Goal: Information Seeking & Learning: Check status

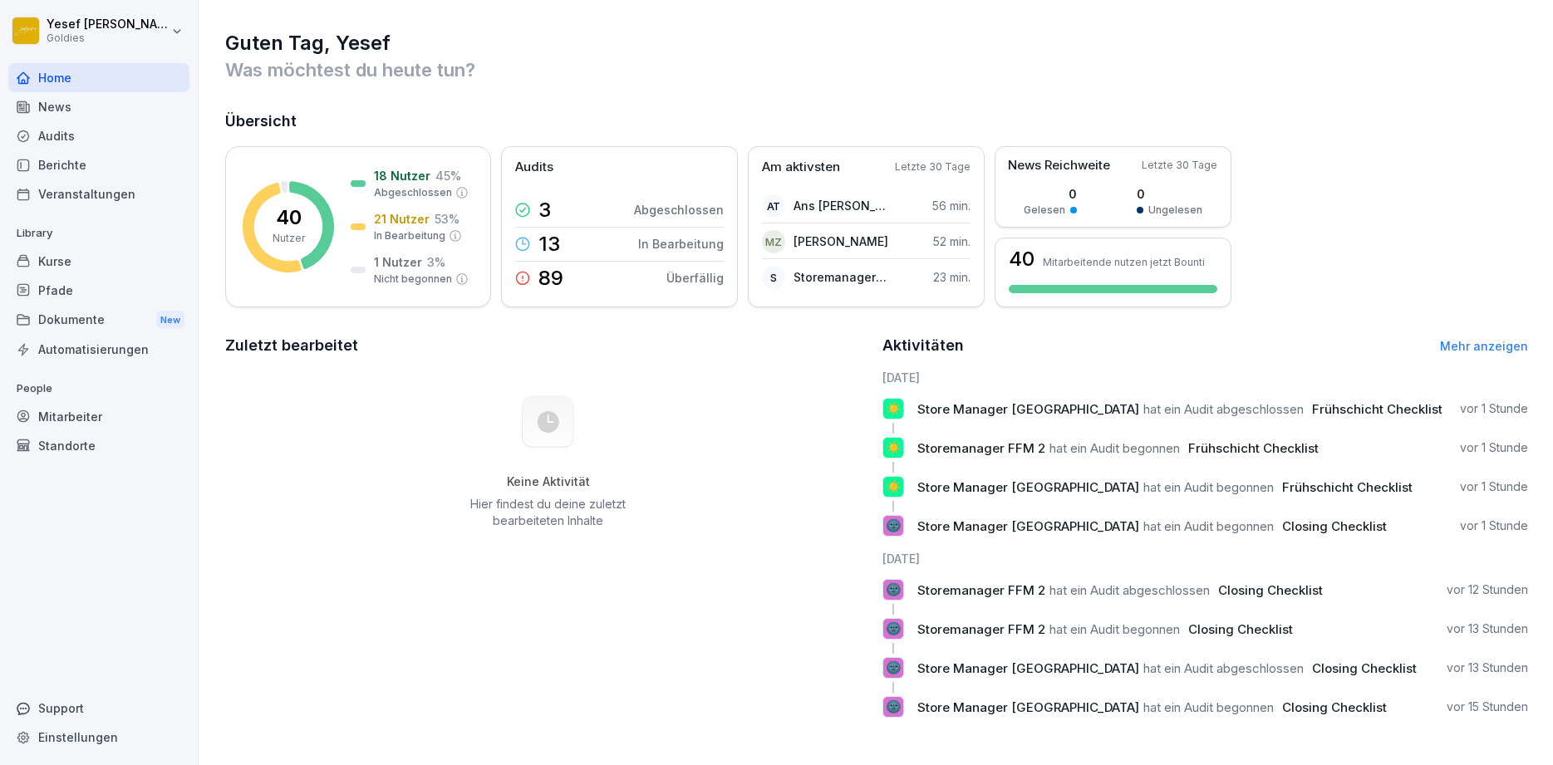
click at [68, 133] on div "Audits" at bounding box center [98, 135] width 181 height 29
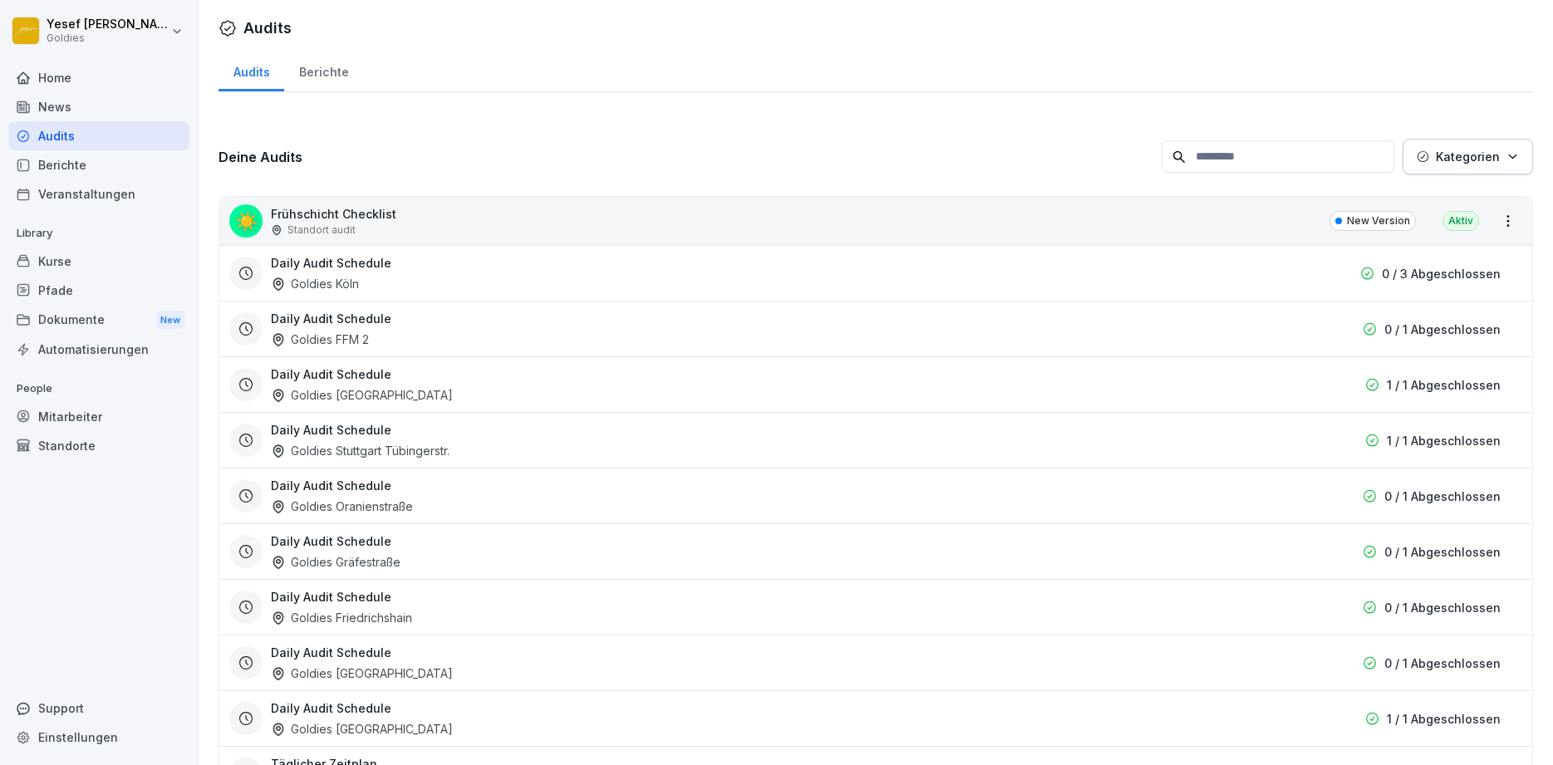
click at [339, 78] on div "Berichte" at bounding box center [323, 70] width 79 height 42
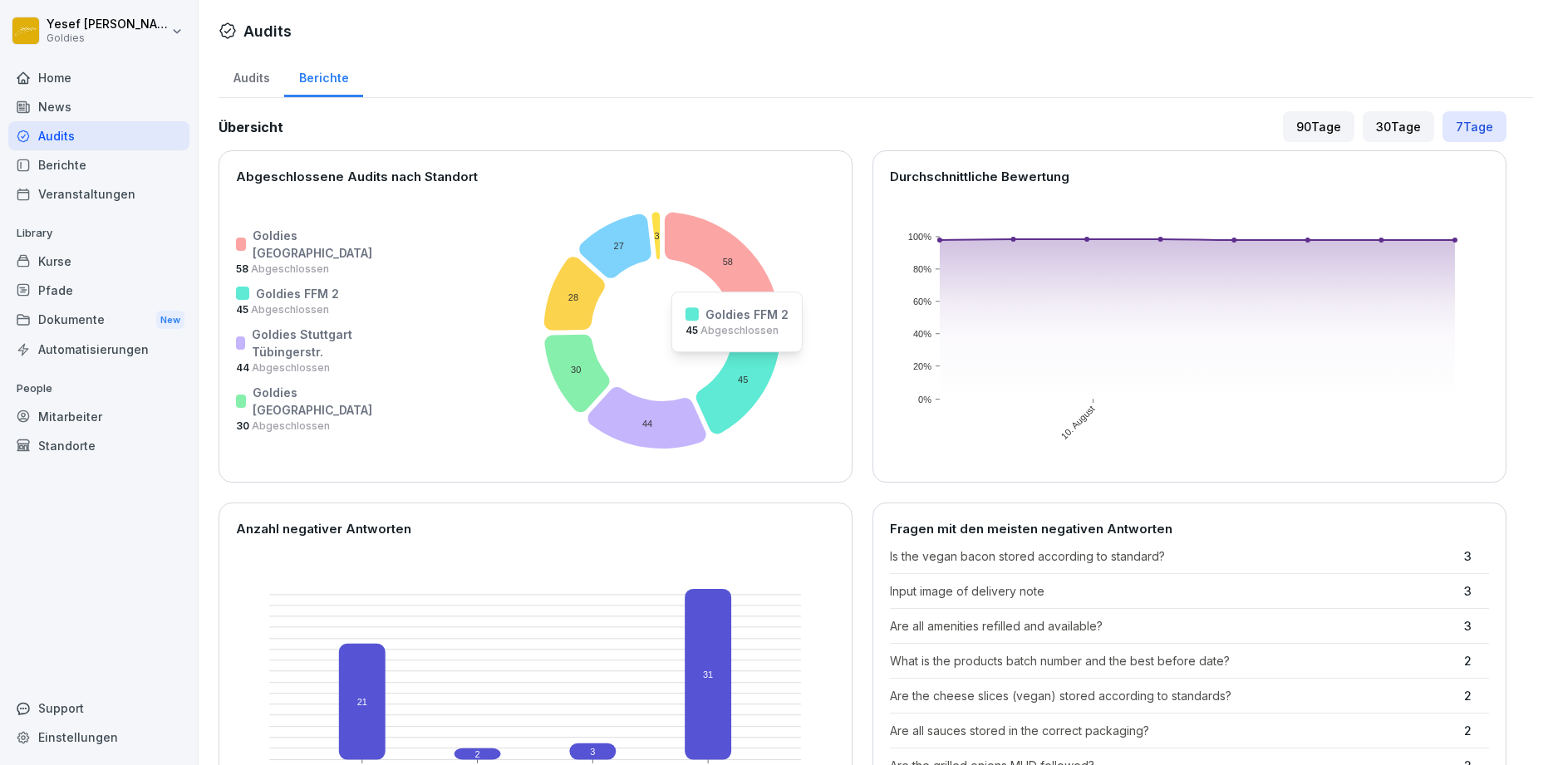
click at [696, 363] on icon at bounding box center [738, 380] width 85 height 106
click at [700, 374] on icon at bounding box center [738, 380] width 85 height 106
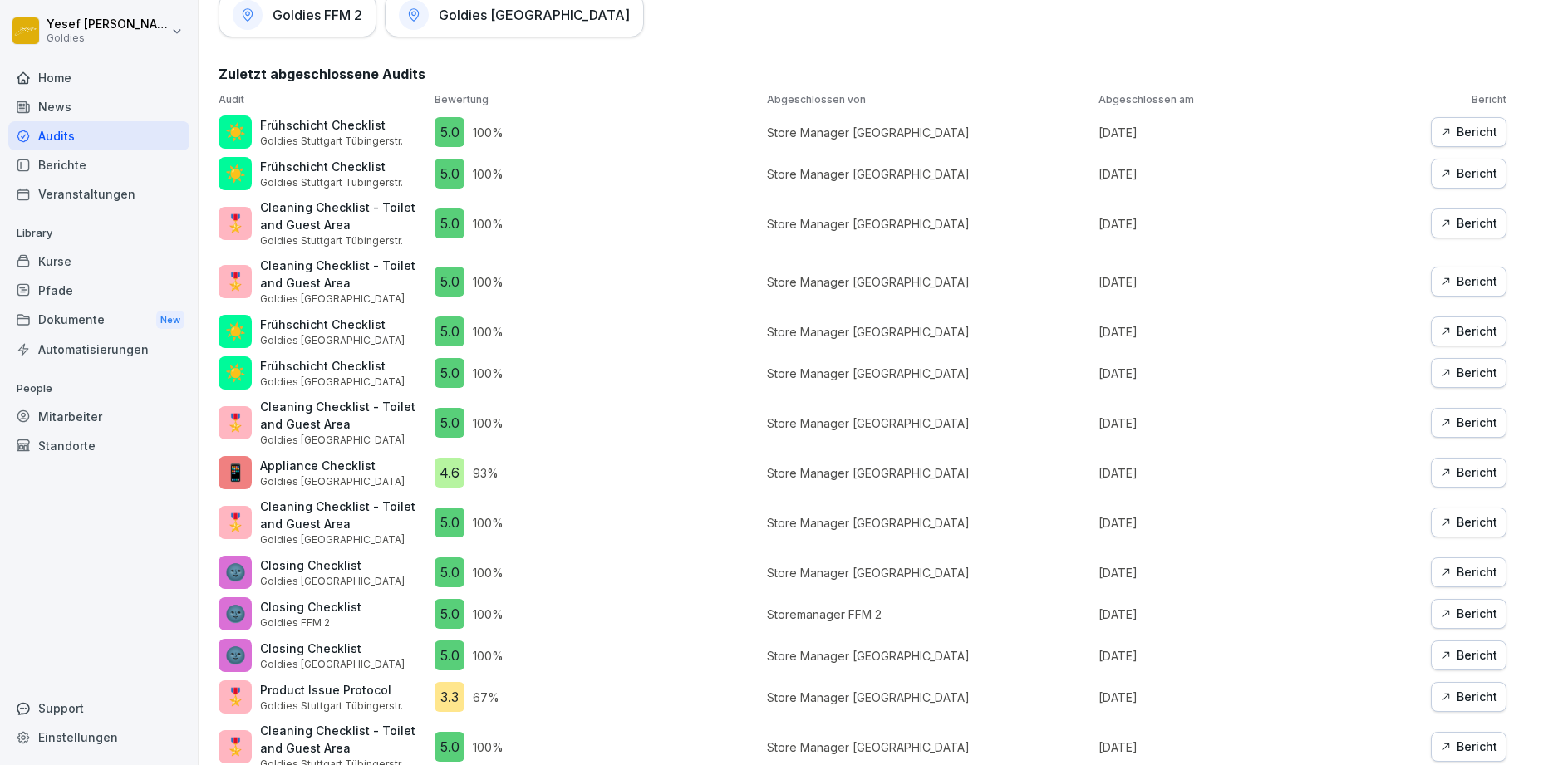
scroll to position [598, 0]
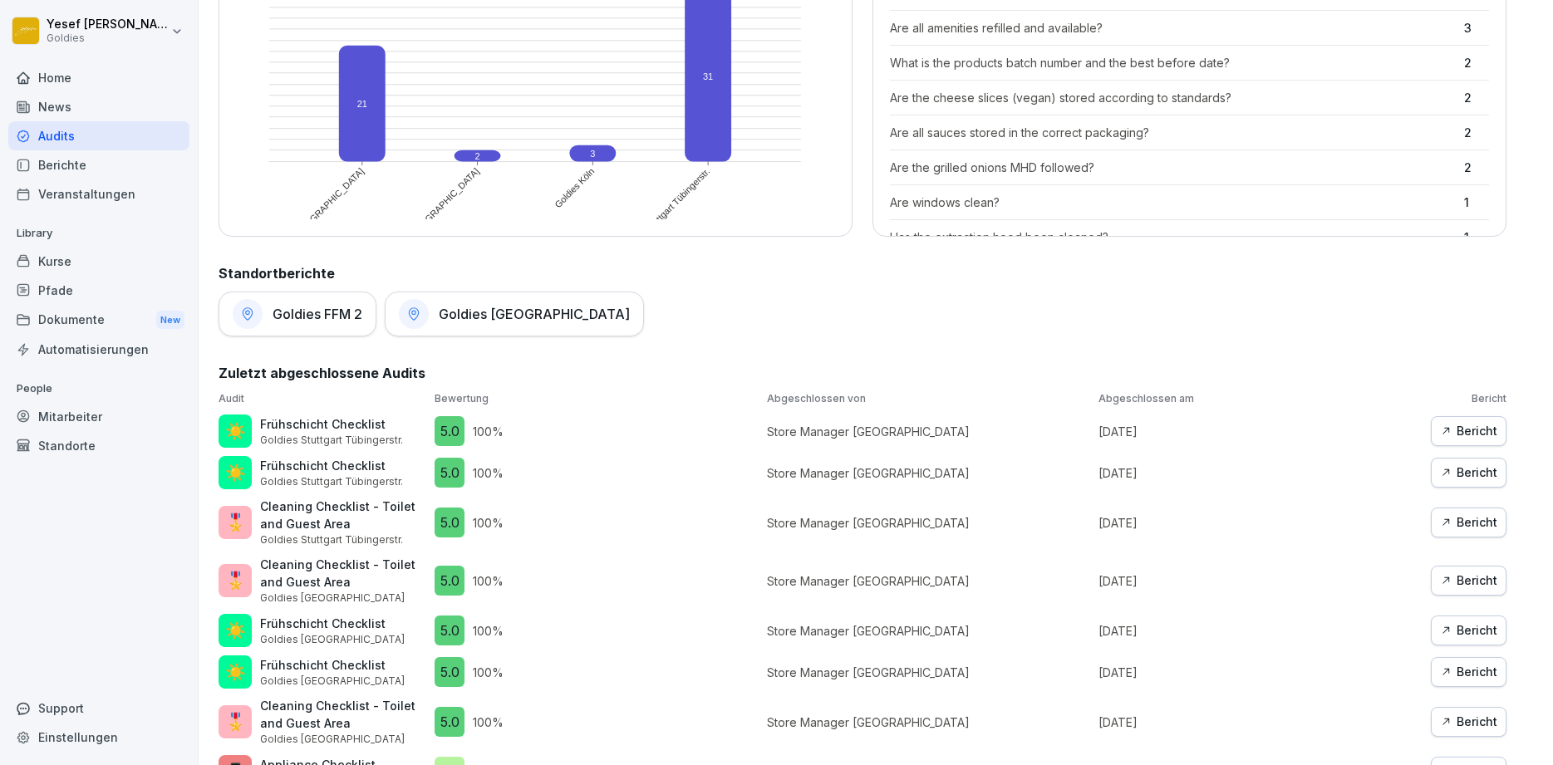
click at [339, 312] on h1 "Goldies FFM 2" at bounding box center [318, 314] width 90 height 17
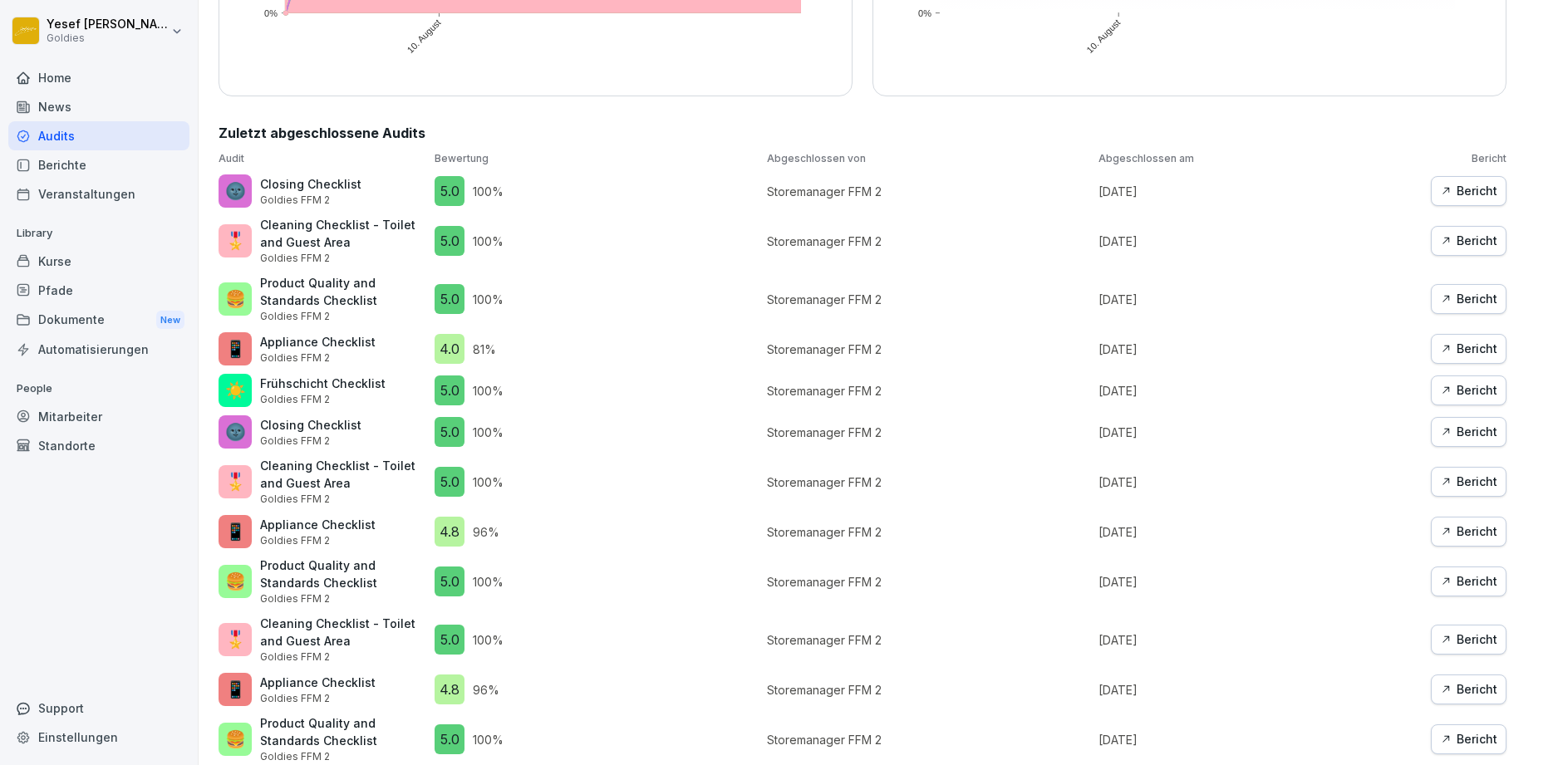
scroll to position [271, 0]
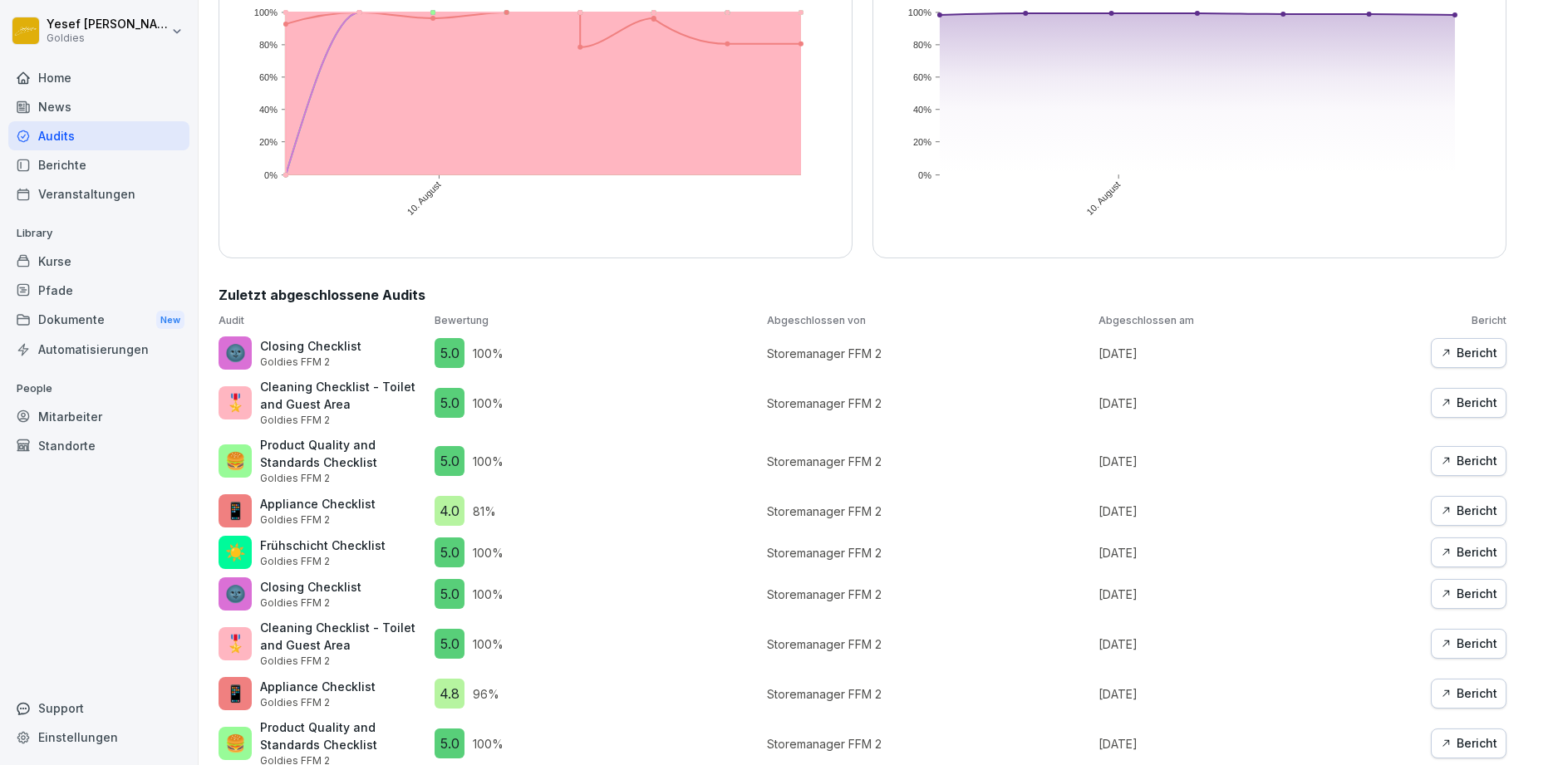
click at [1481, 514] on div "Bericht" at bounding box center [1468, 511] width 57 height 18
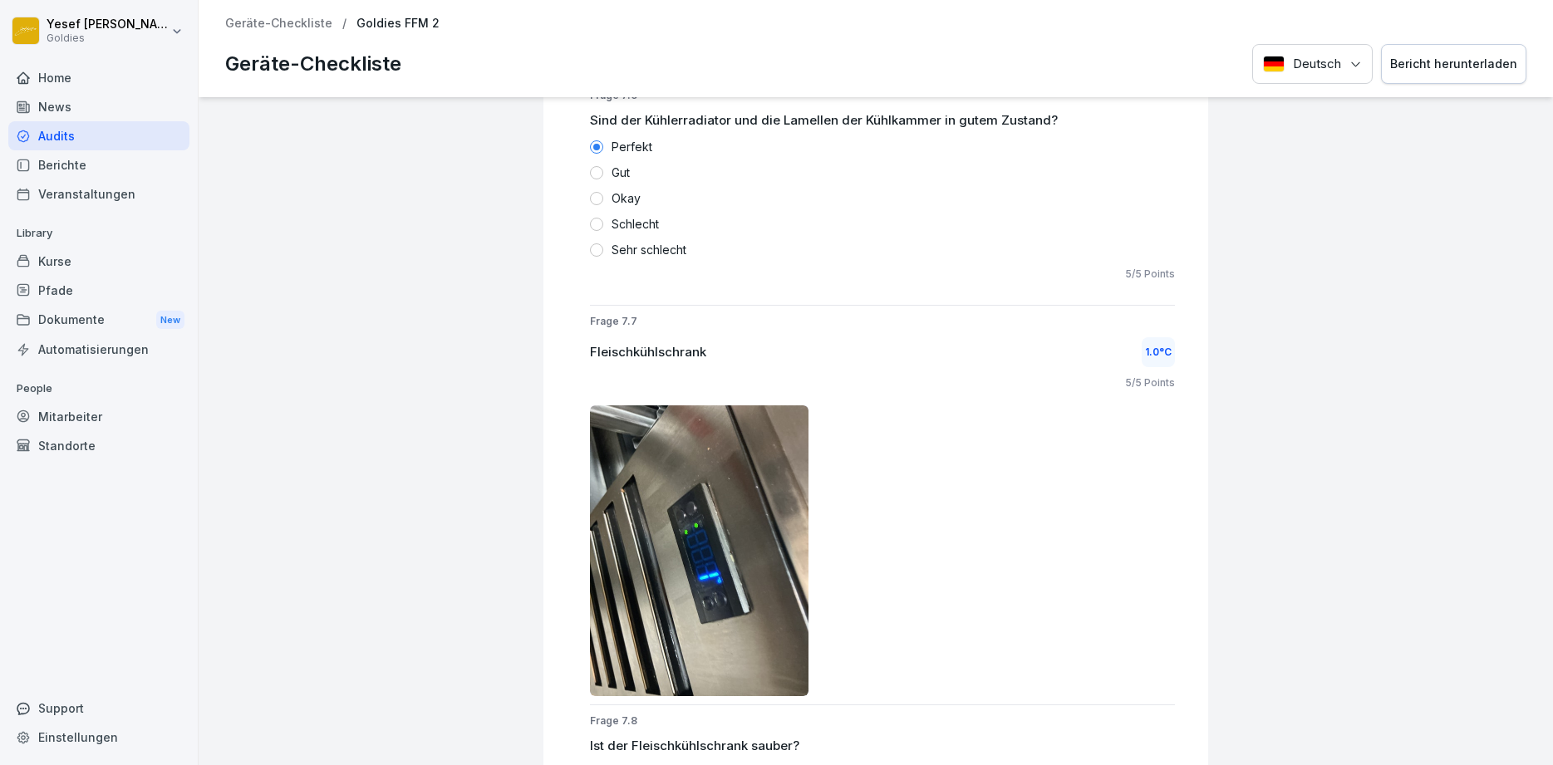
scroll to position [10612, 0]
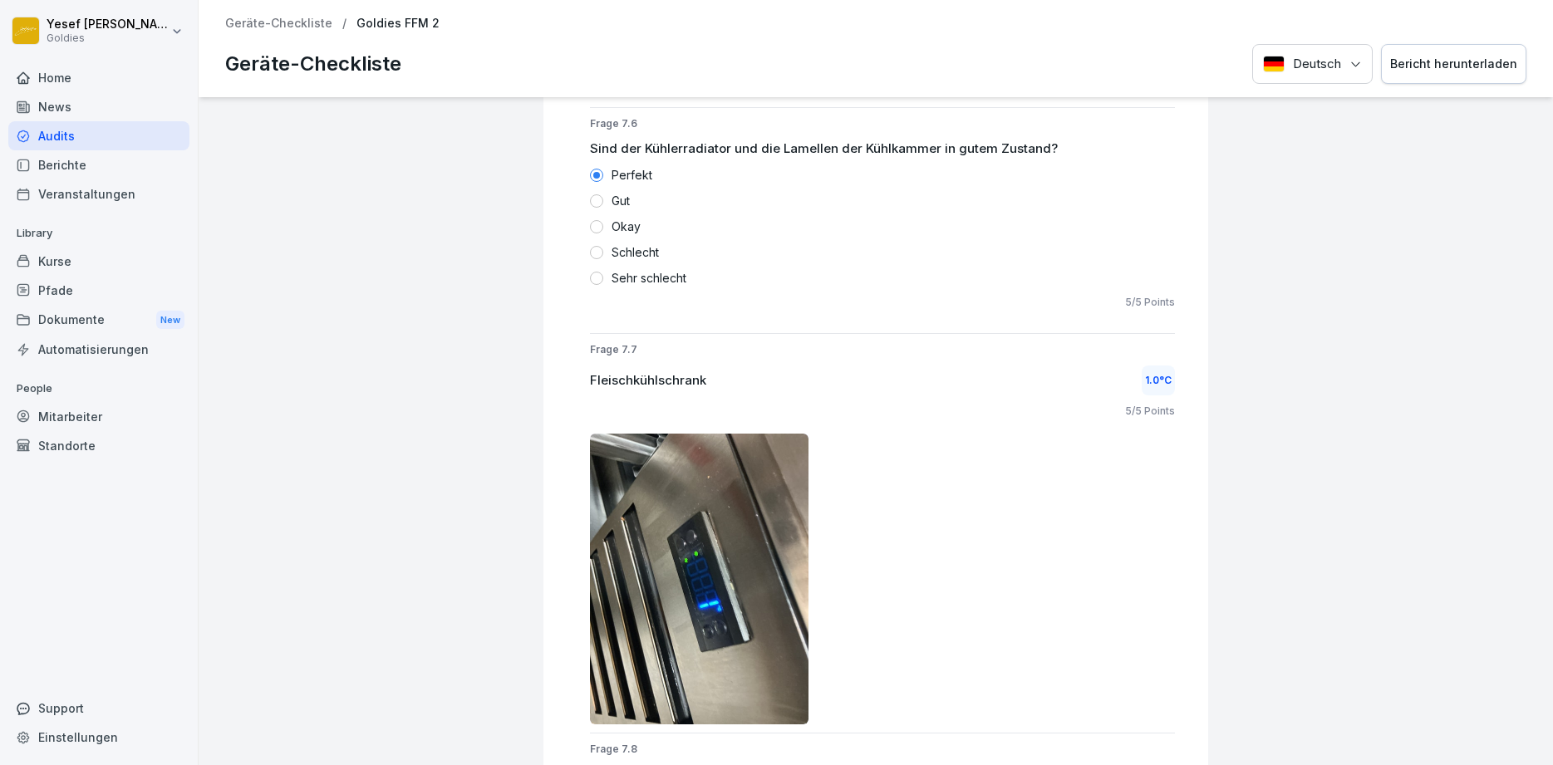
click at [42, 63] on div "Home" at bounding box center [98, 77] width 181 height 29
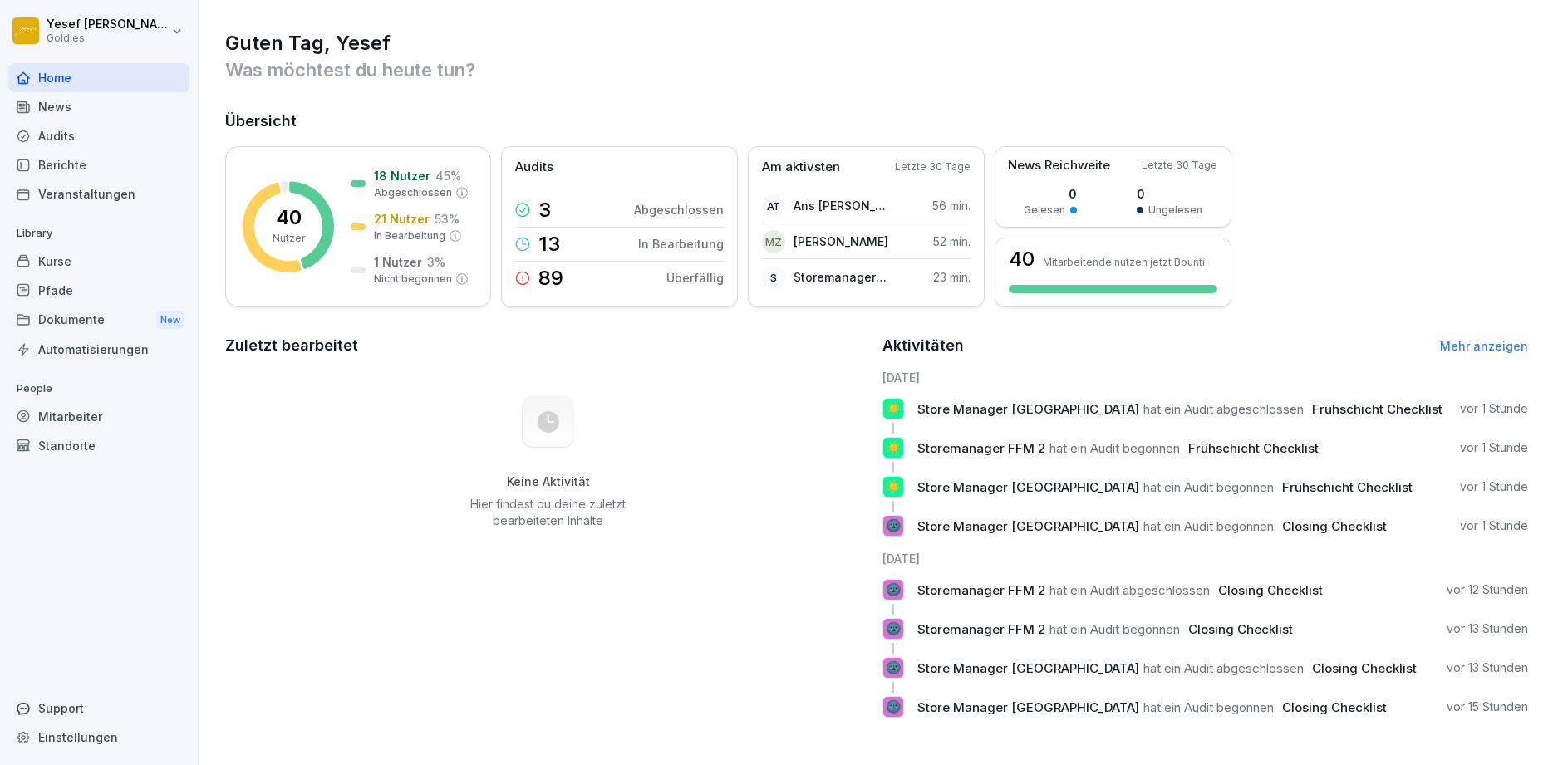
click at [44, 71] on div "Home" at bounding box center [98, 77] width 181 height 29
click at [1370, 418] on div "☀️ Store Manager Frankfurt hat ein Audit abgeschlossen Frühschicht Checklist vo…" at bounding box center [1206, 409] width 646 height 22
click at [1352, 418] on div "☀️ Store Manager Frankfurt hat ein Audit abgeschlossen Frühschicht Checklist vo…" at bounding box center [1206, 409] width 646 height 22
click at [36, 100] on div "News" at bounding box center [98, 106] width 181 height 29
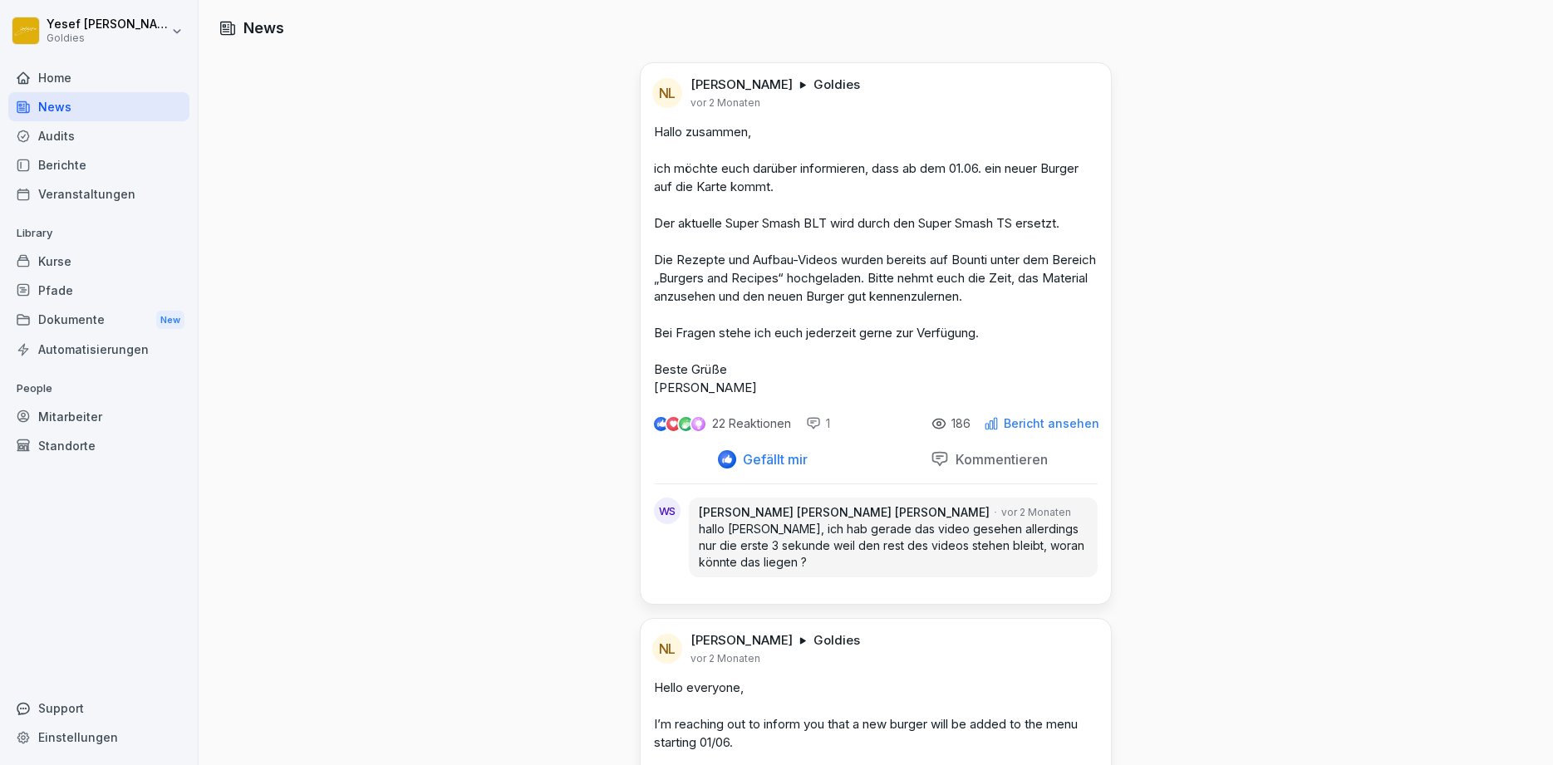
click at [61, 138] on div "Audits" at bounding box center [98, 135] width 181 height 29
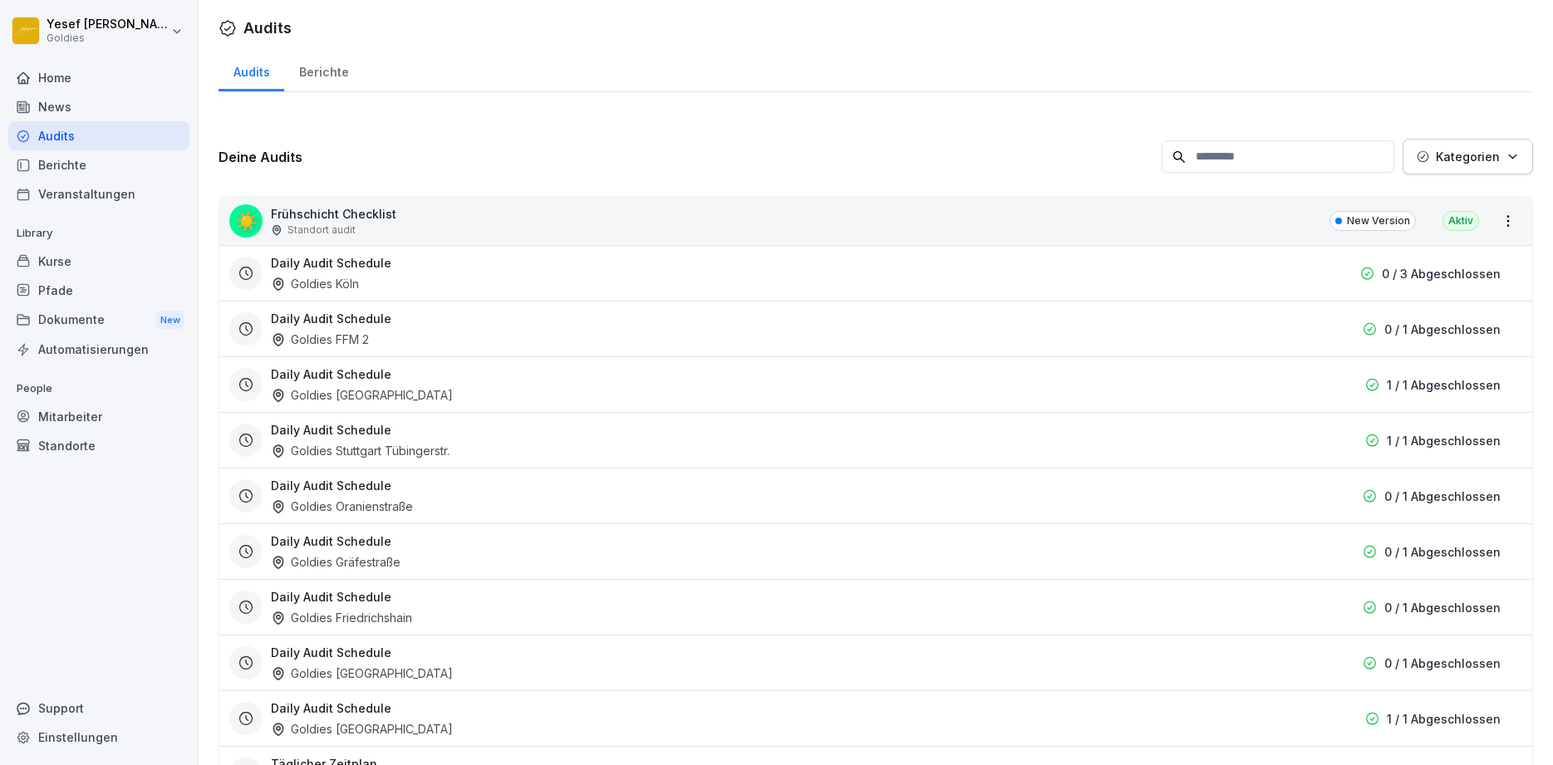
click at [891, 319] on div "Daily Audit Schedule Goldies FFM 2" at bounding box center [782, 329] width 1022 height 38
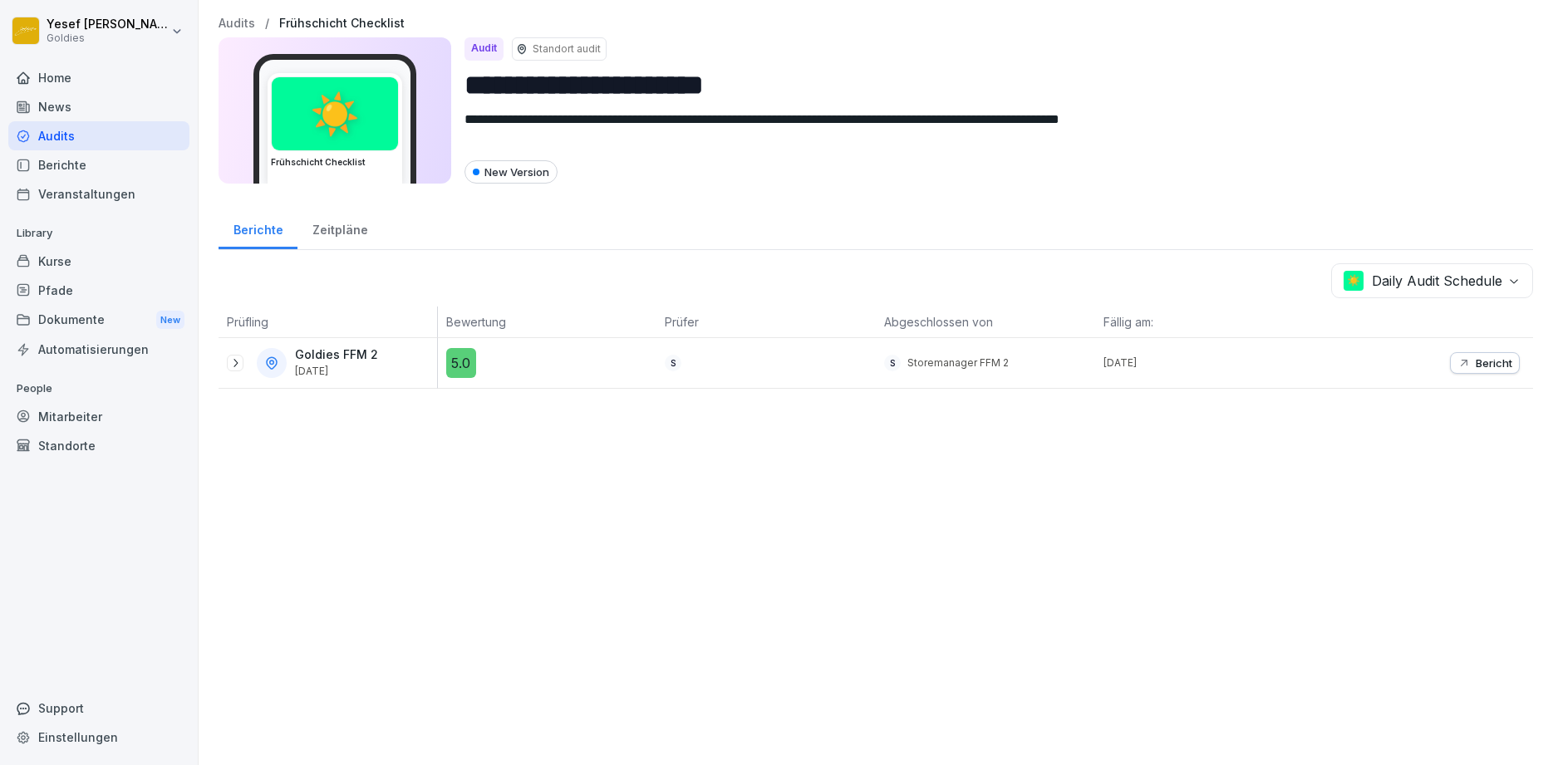
click at [365, 365] on div "Goldies FFM 2 [DATE]" at bounding box center [338, 362] width 86 height 29
click at [81, 79] on div "Home" at bounding box center [98, 77] width 181 height 29
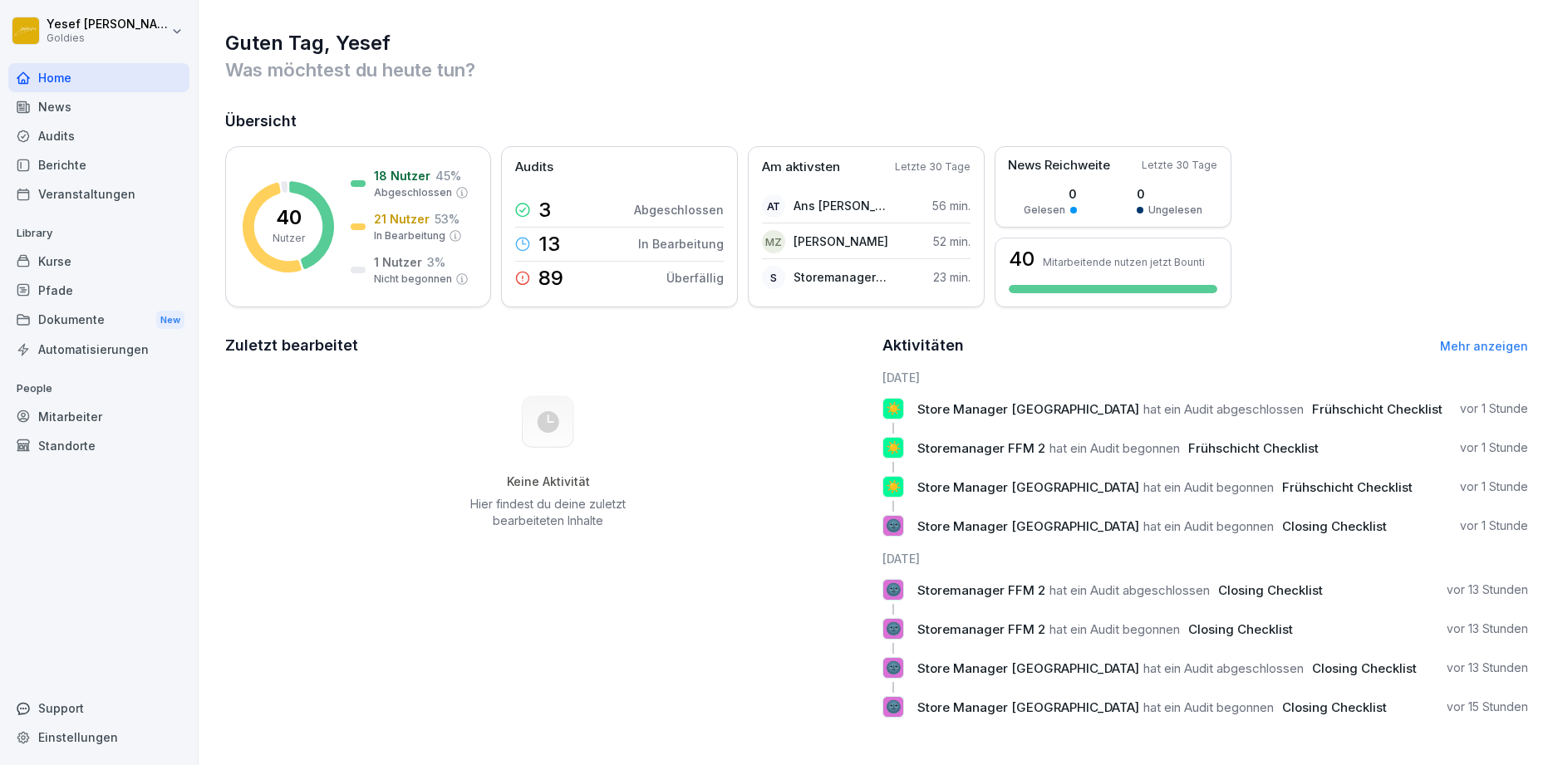
click at [62, 140] on div "Audits" at bounding box center [98, 135] width 181 height 29
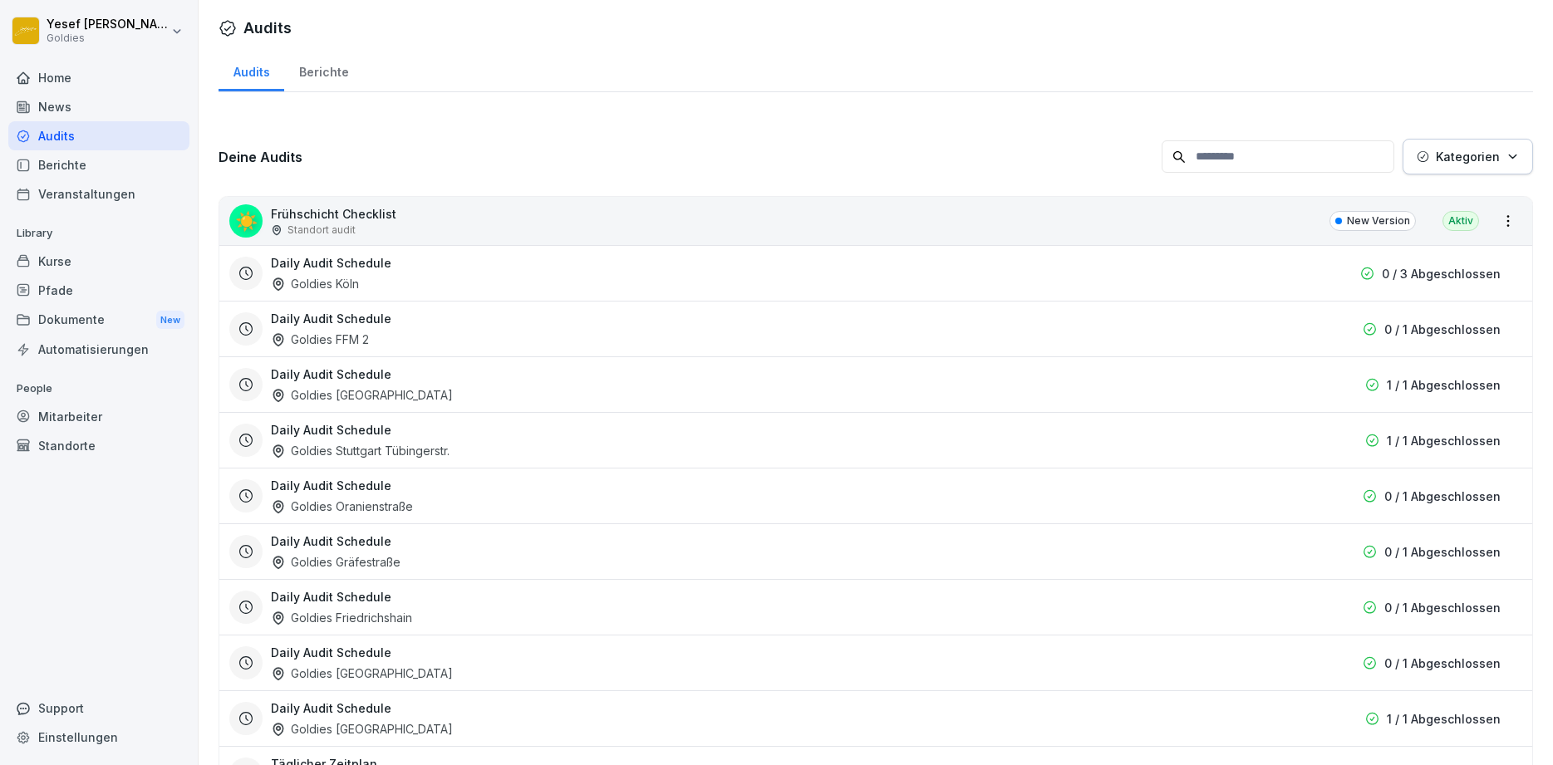
click at [326, 76] on div "Berichte" at bounding box center [323, 70] width 79 height 42
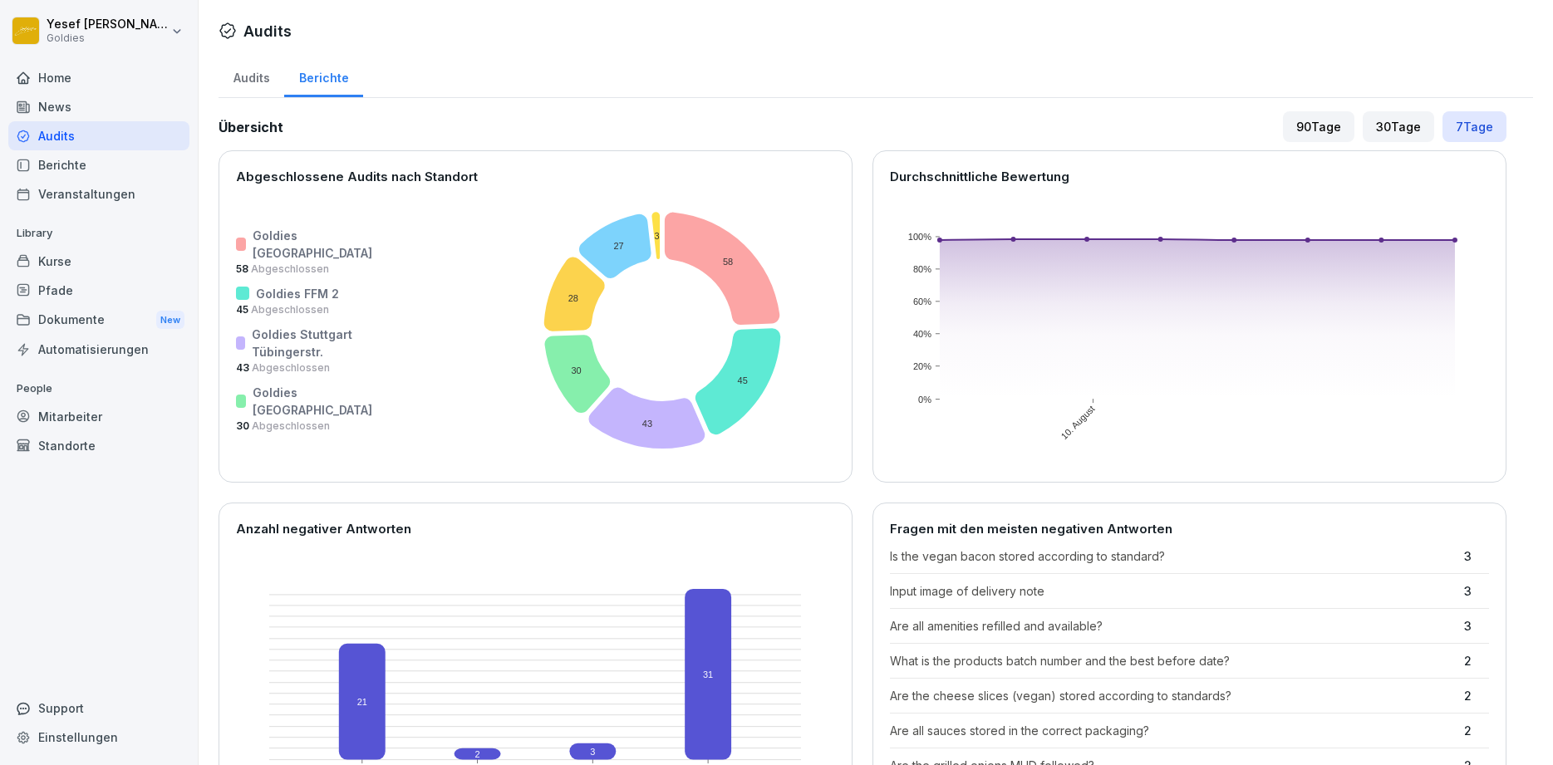
click at [1377, 133] on div "30 Tage" at bounding box center [1398, 126] width 71 height 31
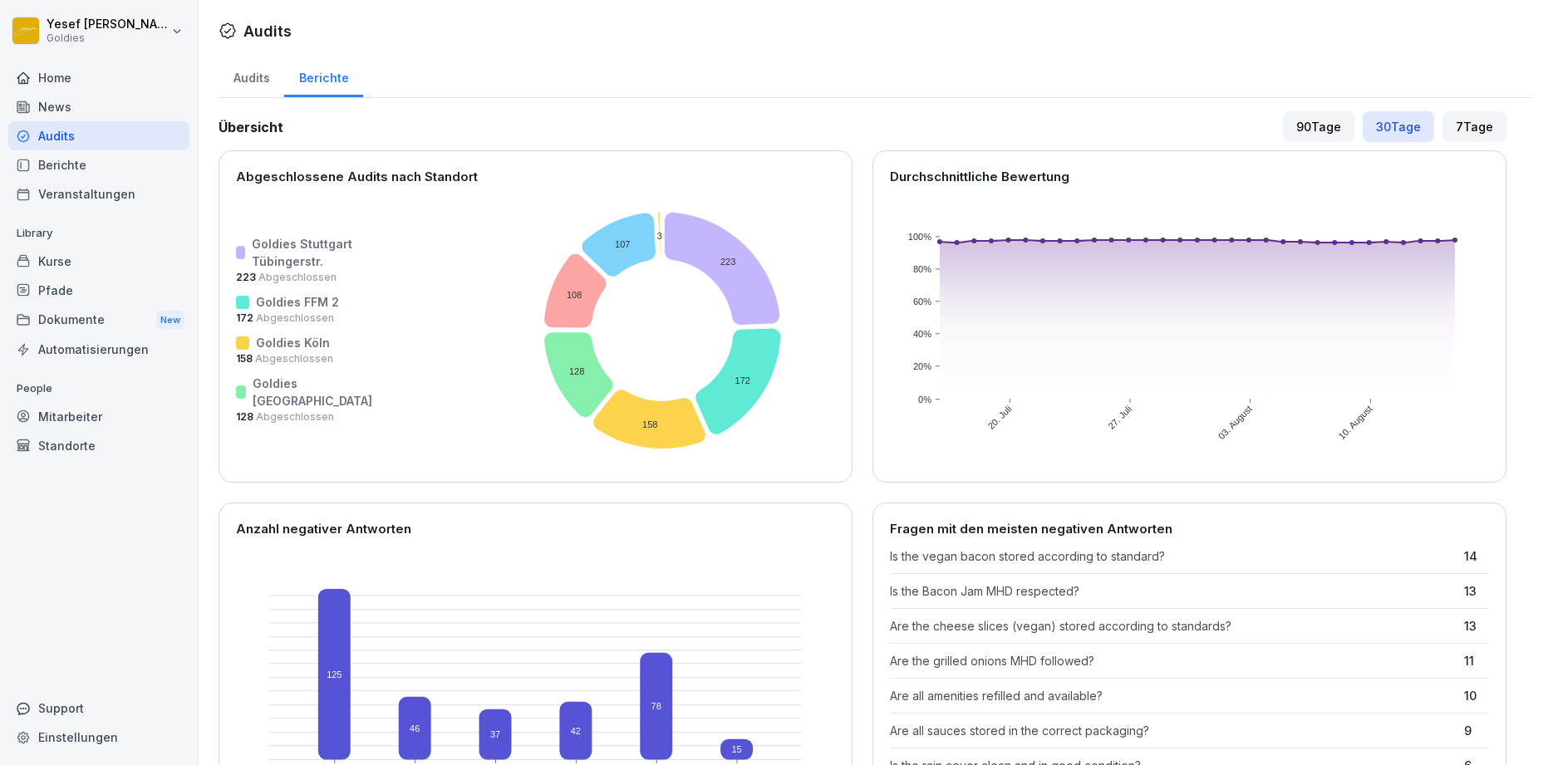
click at [253, 80] on div "Audits" at bounding box center [252, 76] width 66 height 42
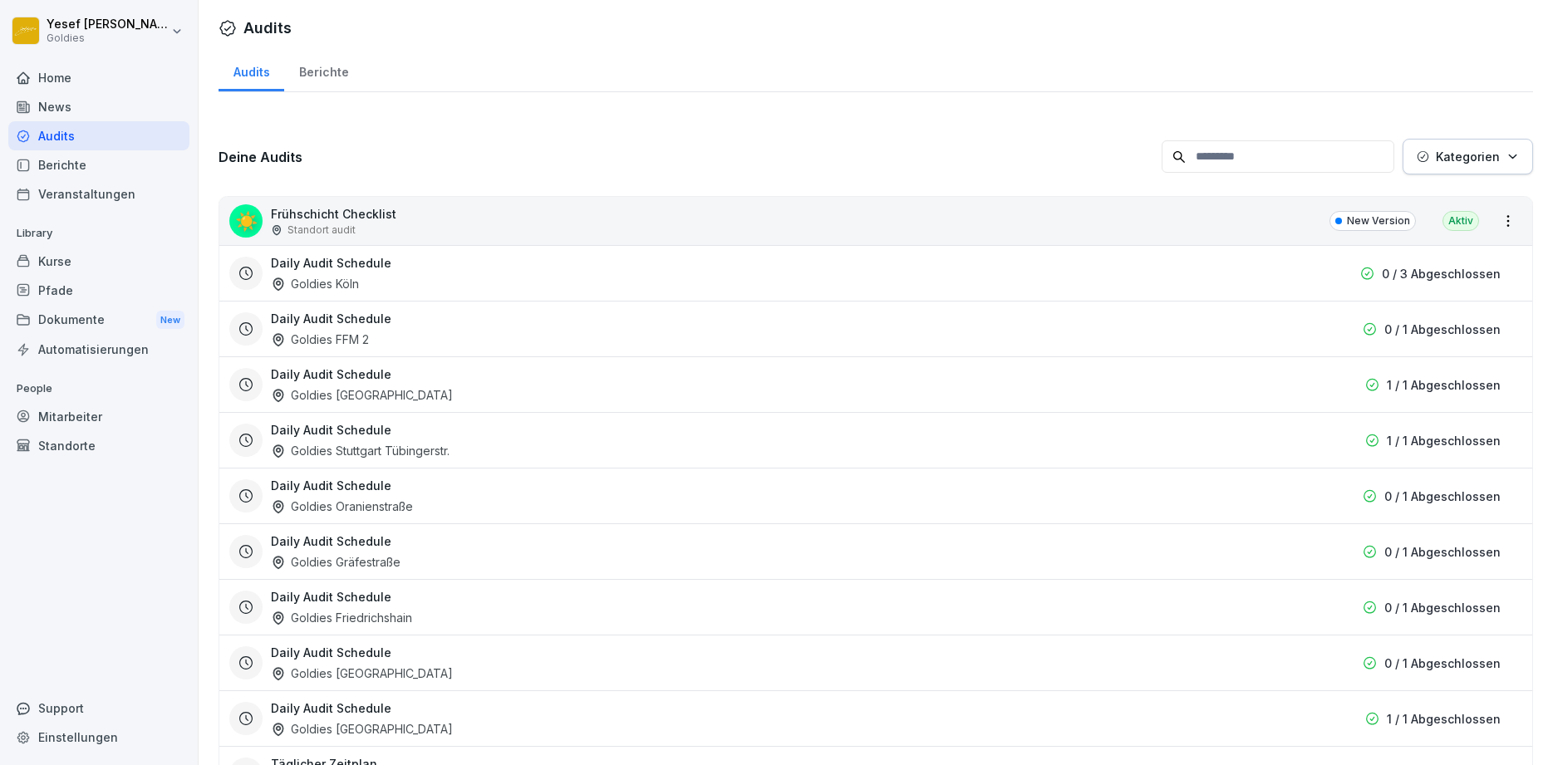
click at [325, 68] on div "Berichte" at bounding box center [323, 70] width 79 height 42
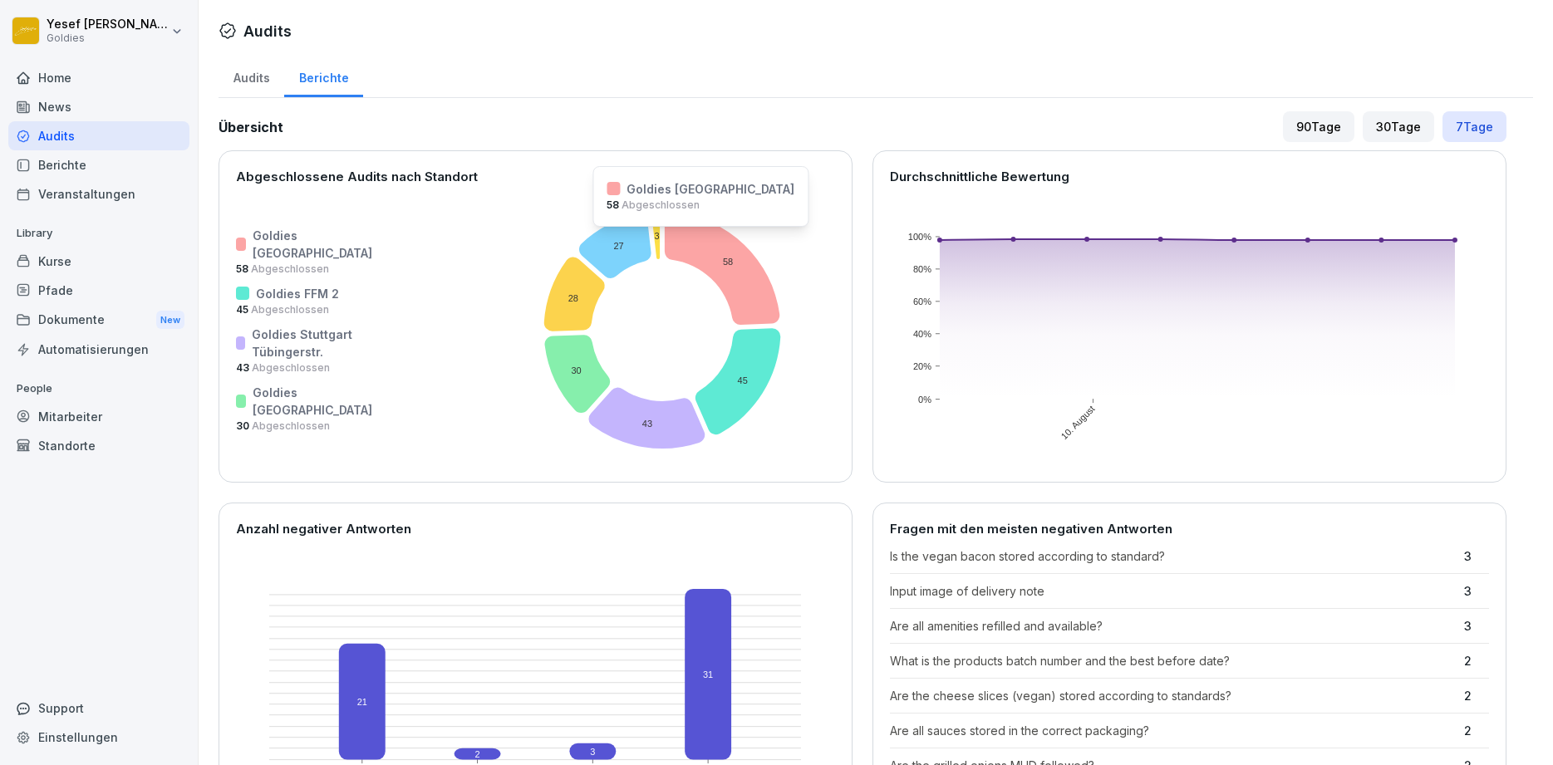
click at [665, 238] on icon at bounding box center [723, 268] width 116 height 113
click at [579, 245] on icon at bounding box center [615, 246] width 72 height 64
click at [1413, 134] on div "30 Tage" at bounding box center [1398, 126] width 71 height 31
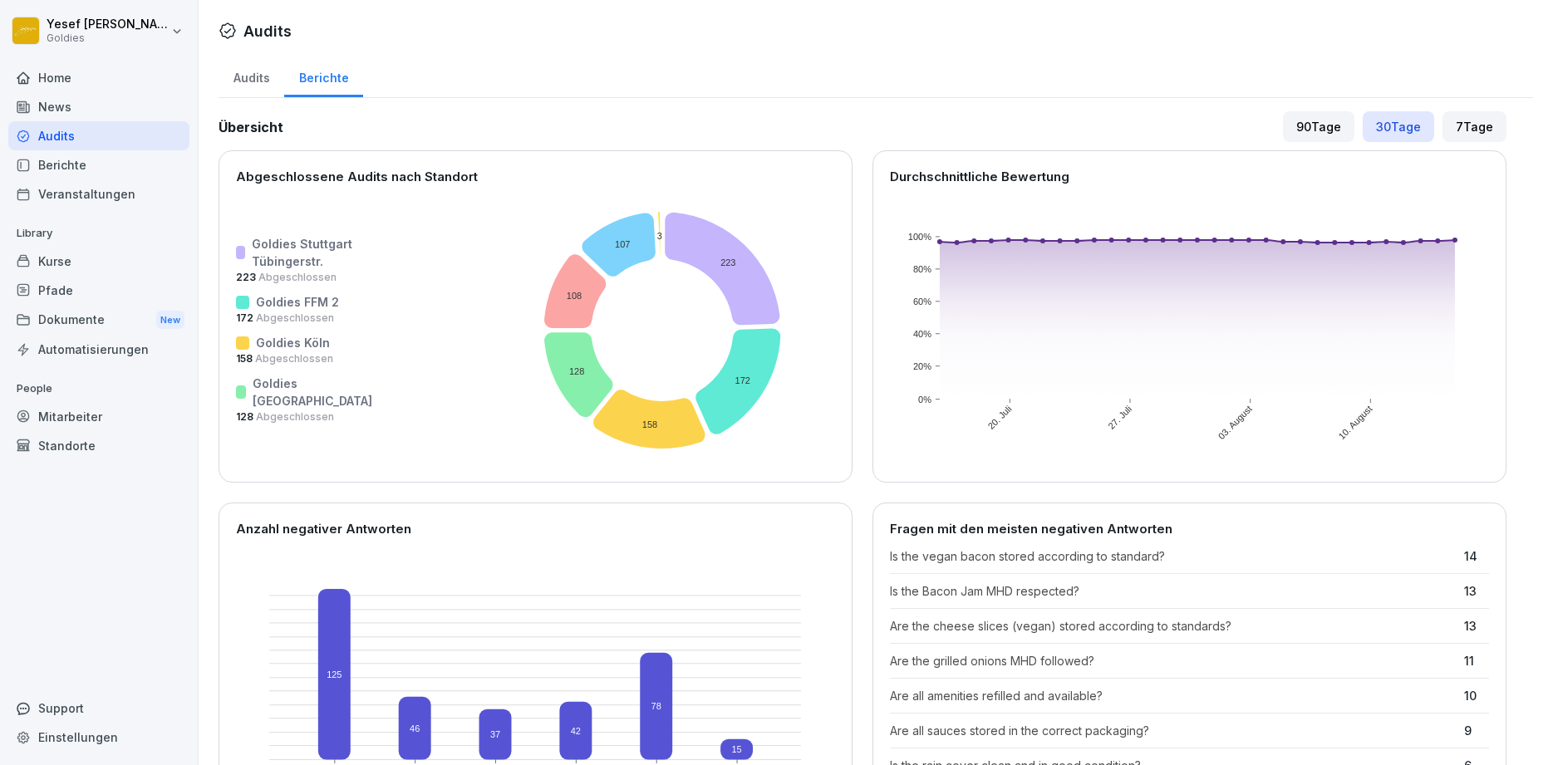
click at [1331, 127] on div "90 Tage" at bounding box center [1318, 126] width 71 height 31
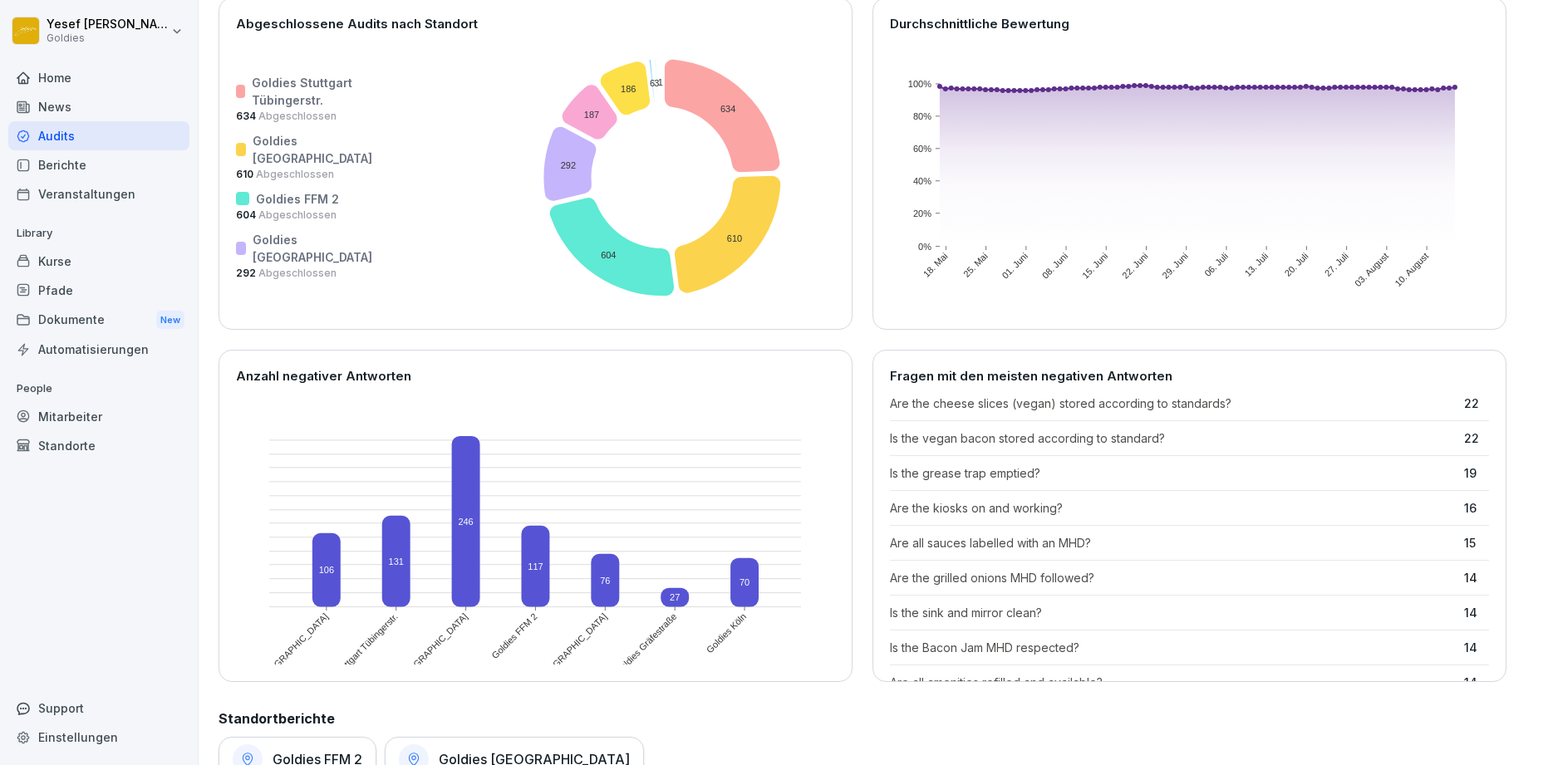
scroll to position [299, 0]
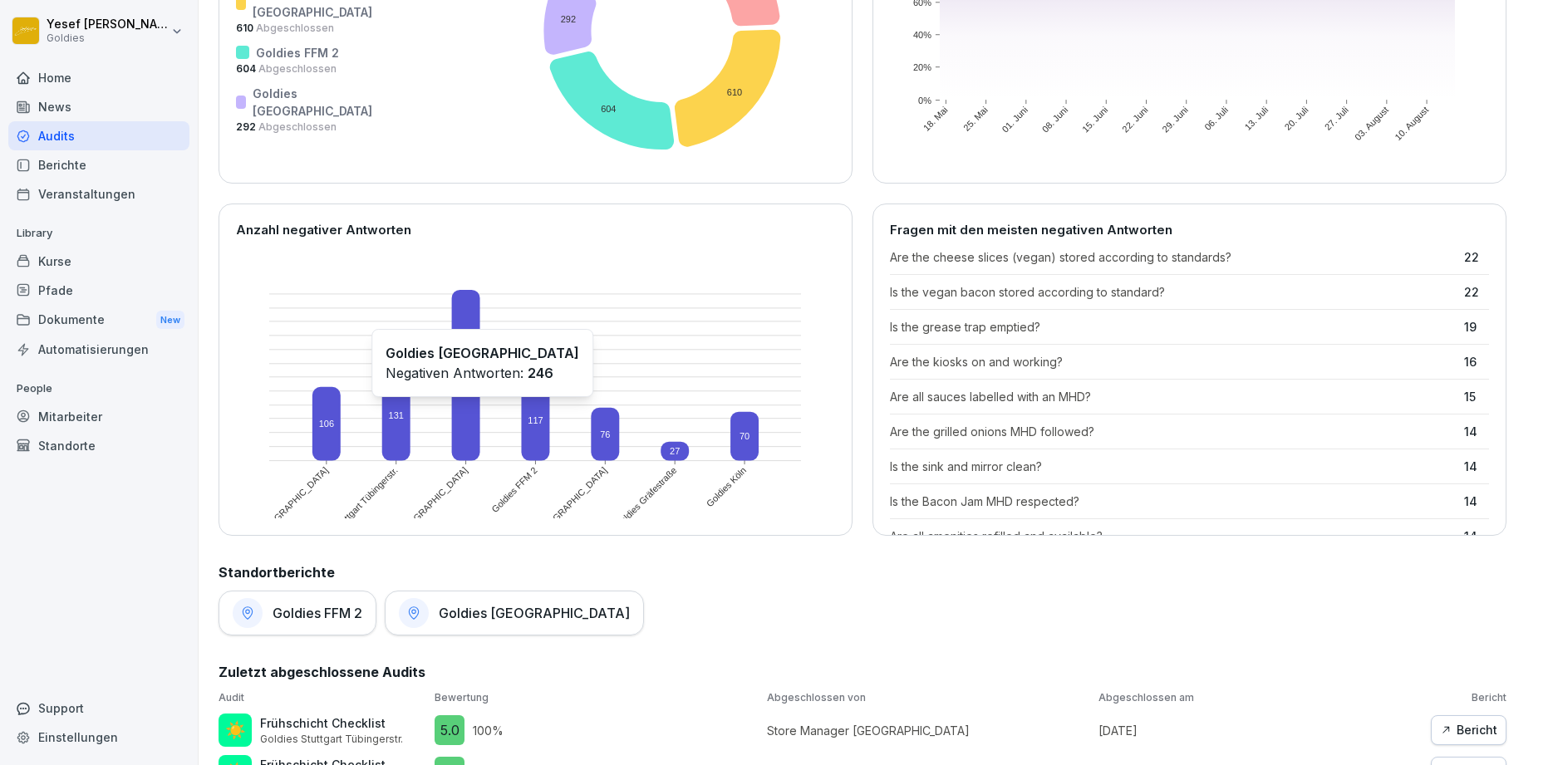
click at [469, 408] on rect at bounding box center [466, 375] width 28 height 171
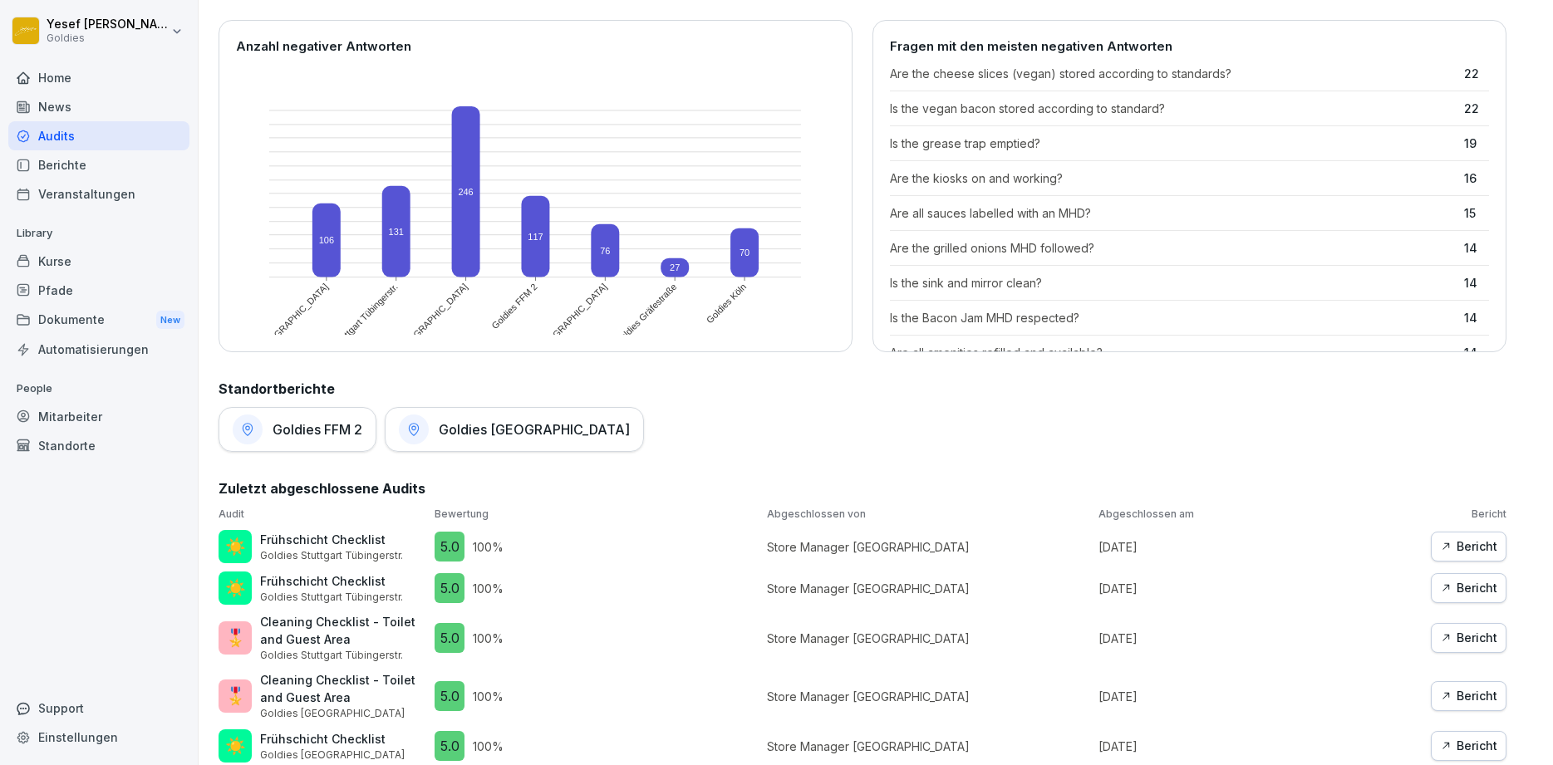
scroll to position [499, 0]
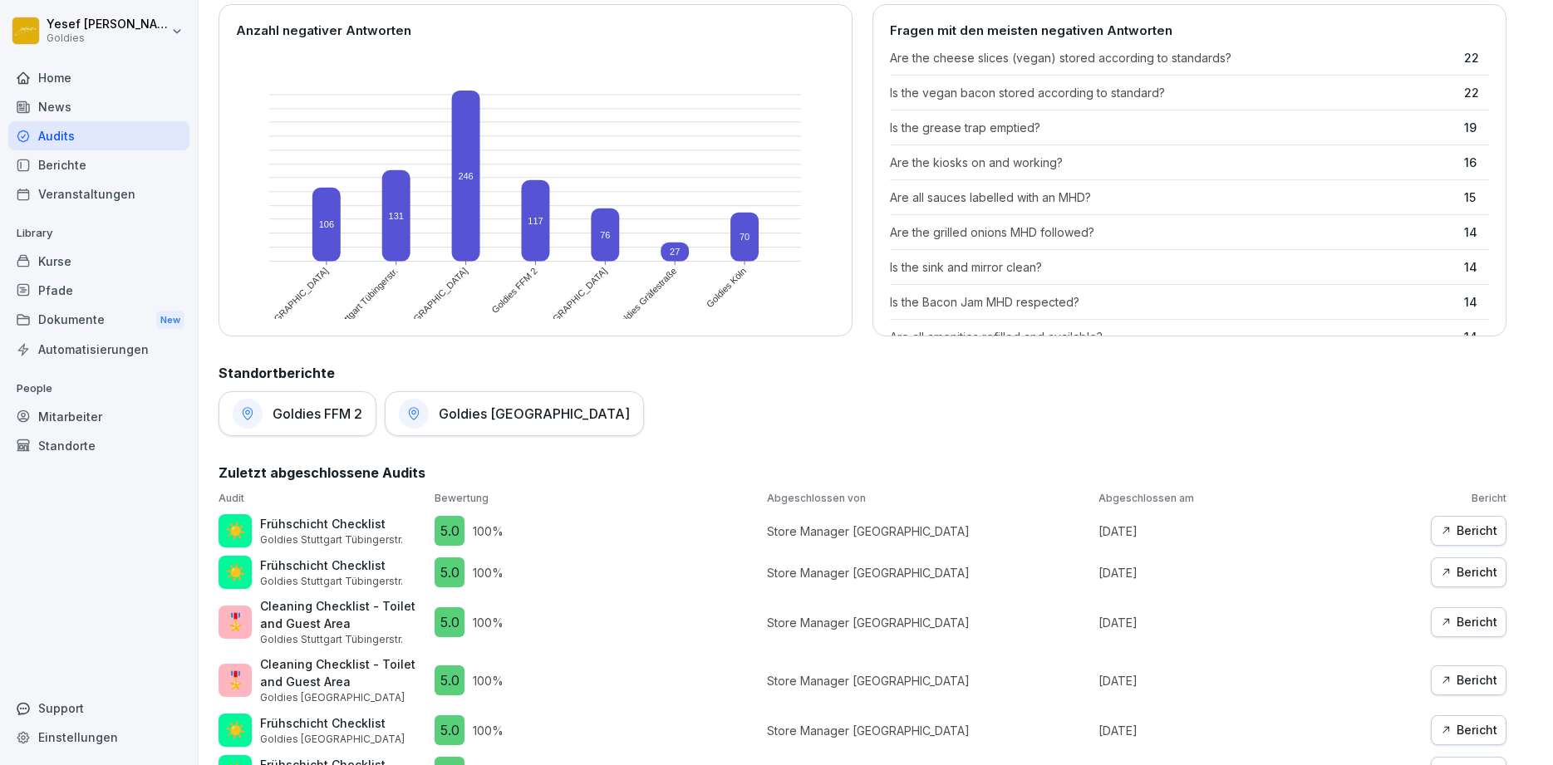
click at [443, 406] on h1 "Goldies [GEOGRAPHIC_DATA]" at bounding box center [534, 414] width 191 height 17
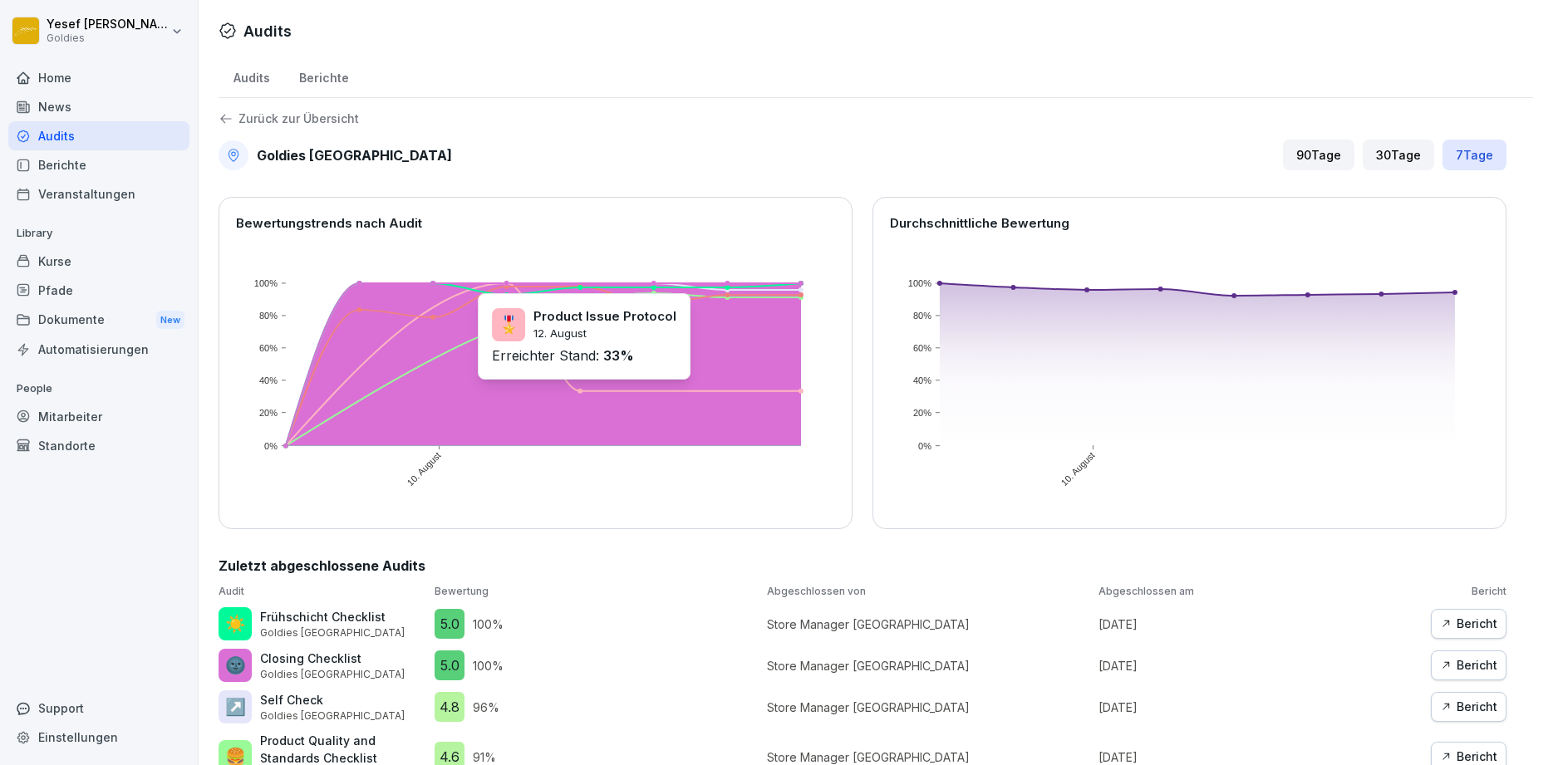
click at [617, 392] on rect at bounding box center [544, 364] width 516 height 163
click at [610, 385] on rect at bounding box center [544, 364] width 516 height 163
click at [597, 361] on rect at bounding box center [544, 364] width 516 height 163
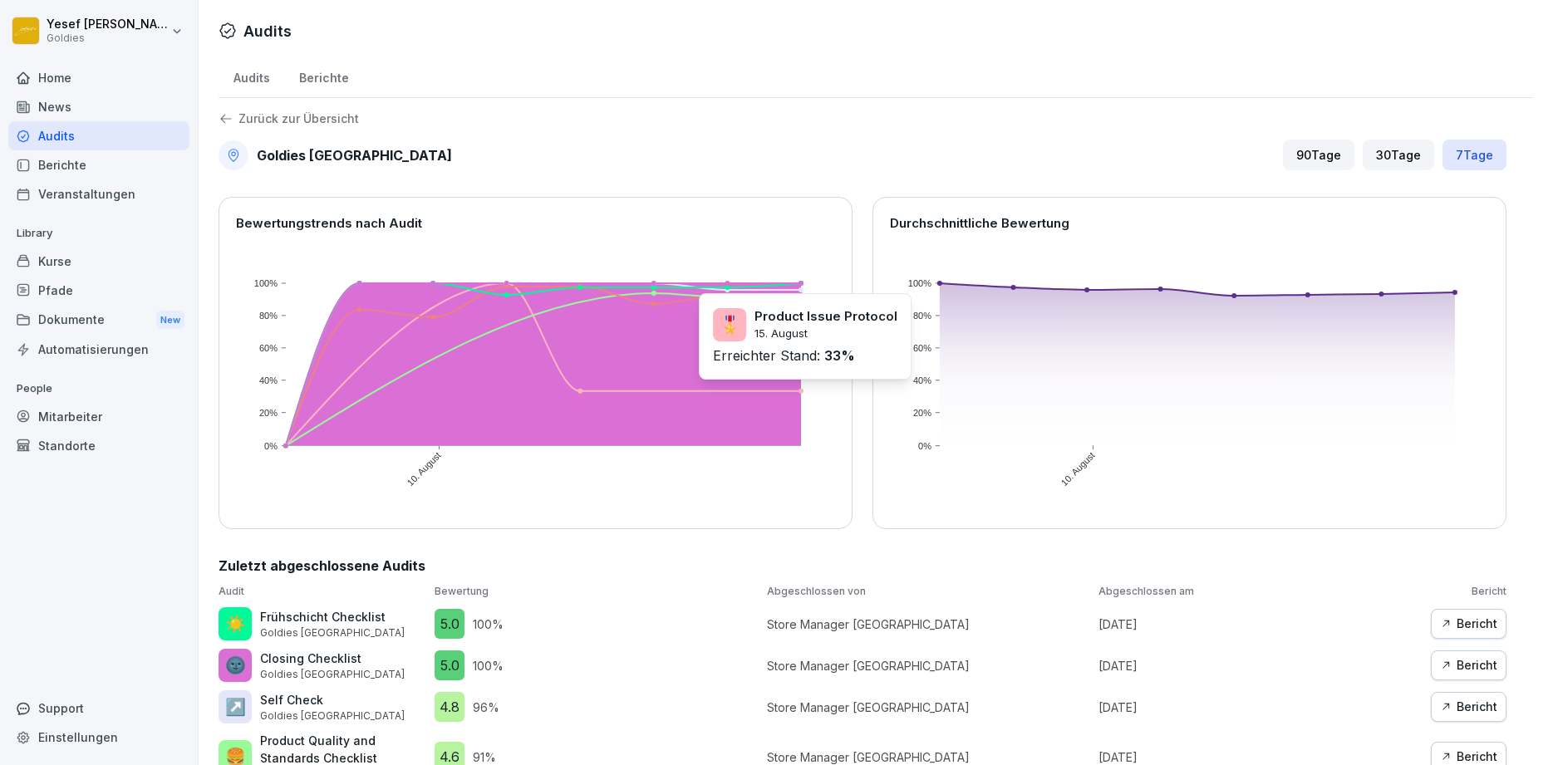
click at [768, 392] on rect at bounding box center [544, 364] width 516 height 163
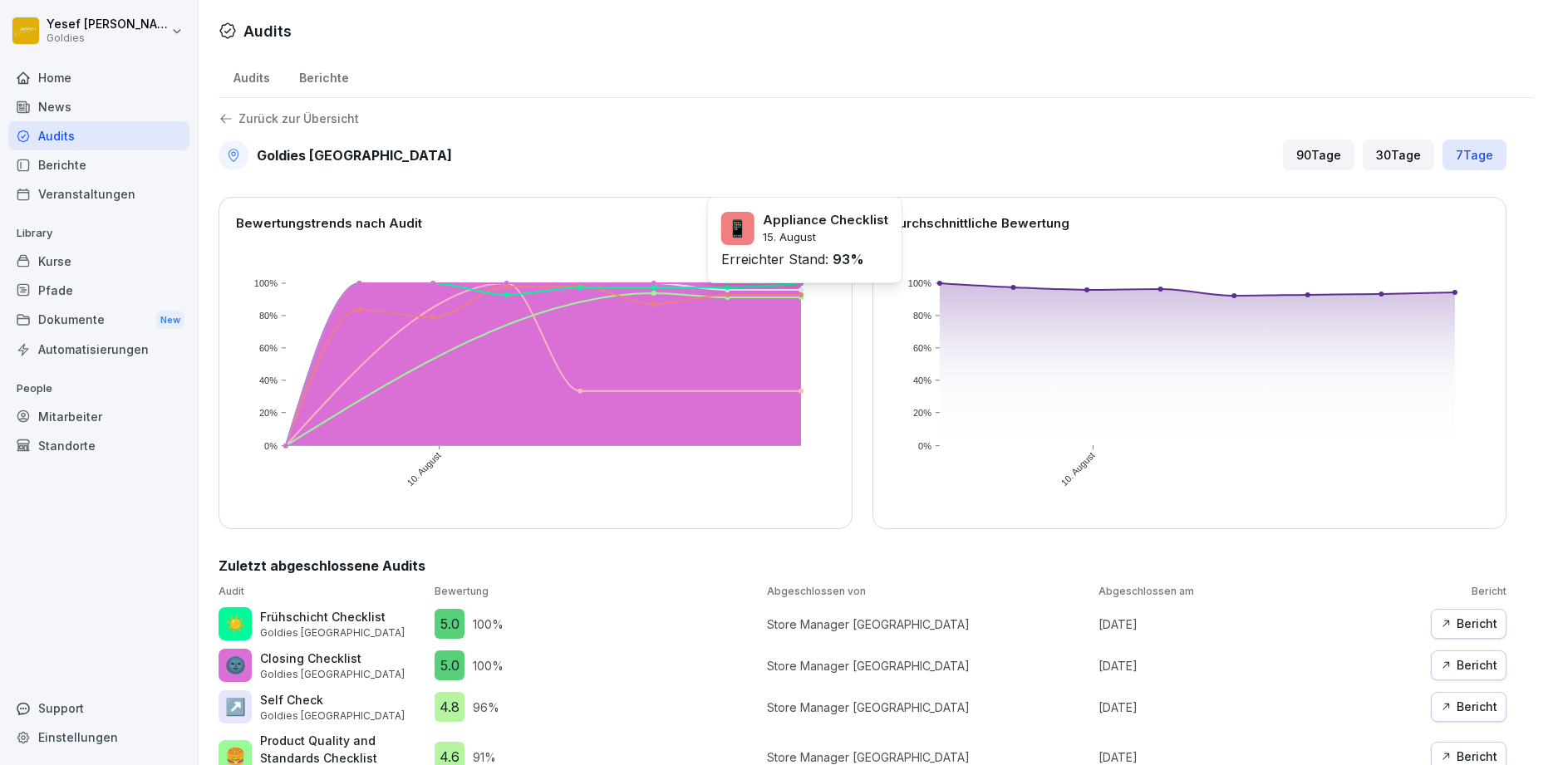
click at [770, 294] on rect at bounding box center [544, 364] width 516 height 163
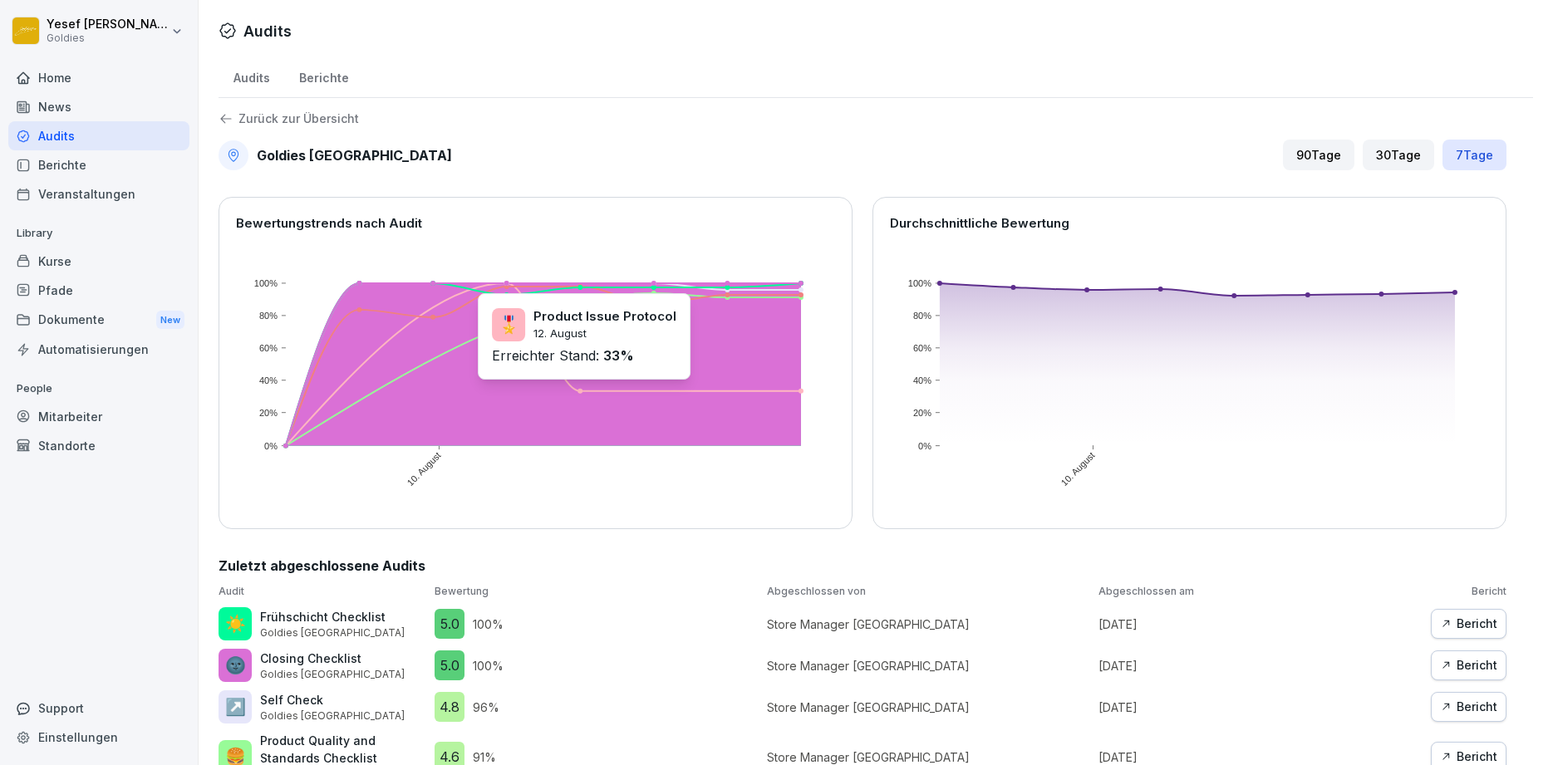
click at [622, 391] on rect at bounding box center [544, 364] width 516 height 163
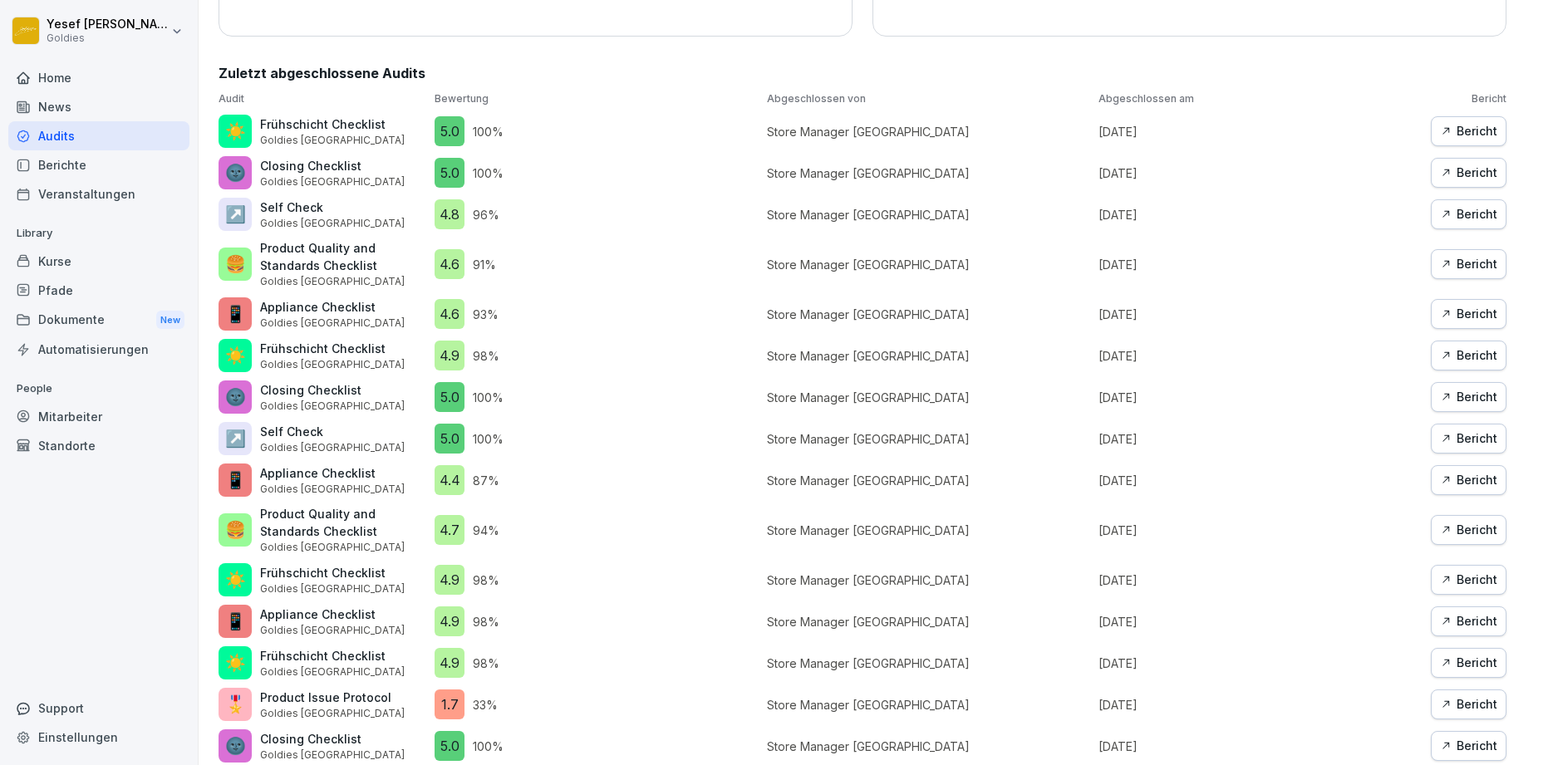
scroll to position [504, 0]
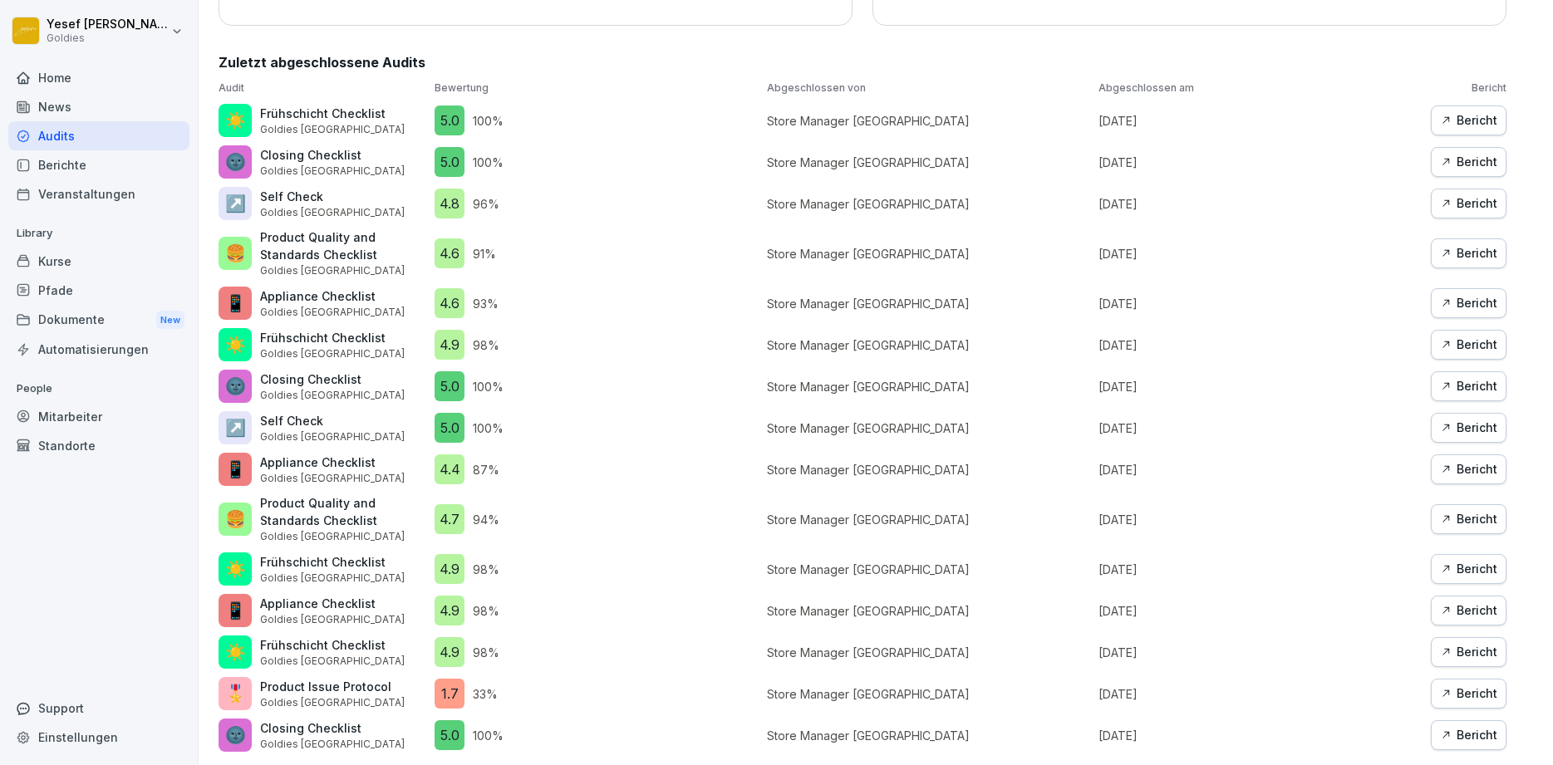
click at [1478, 695] on div "Bericht" at bounding box center [1468, 694] width 57 height 18
